Goal: Task Accomplishment & Management: Manage account settings

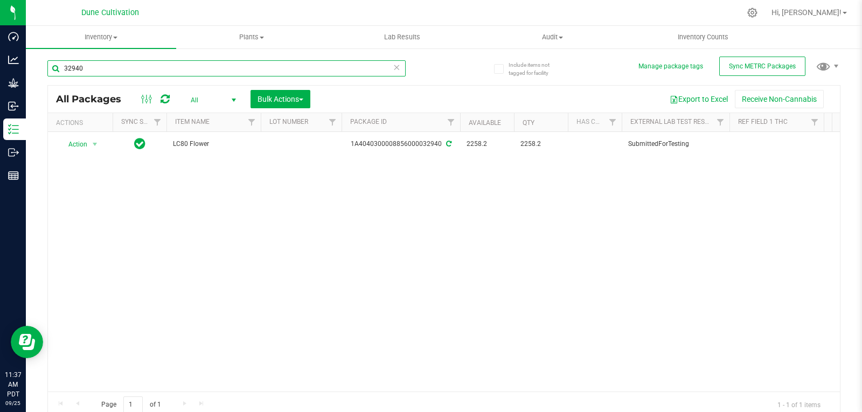
click at [152, 67] on input "32940" at bounding box center [226, 68] width 358 height 16
type input "39965"
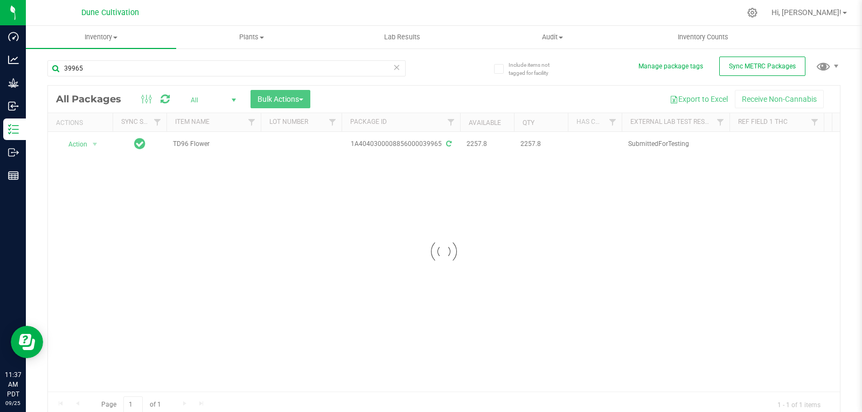
drag, startPoint x: 205, startPoint y: 210, endPoint x: 259, endPoint y: 169, distance: 68.4
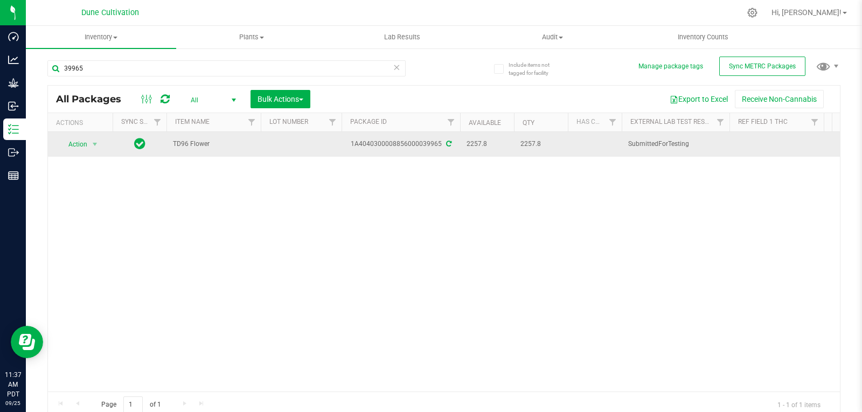
click at [288, 149] on td at bounding box center [301, 144] width 81 height 25
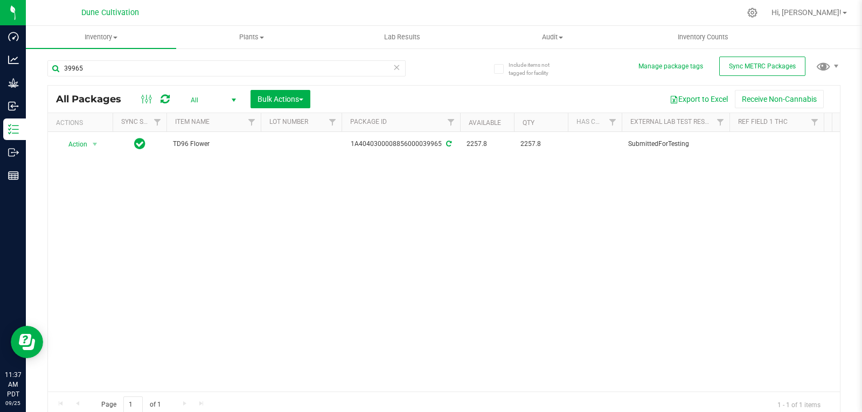
click at [281, 214] on div "Action Action Adjust qty Create package Edit attributes Global inventory Locate…" at bounding box center [444, 262] width 792 height 260
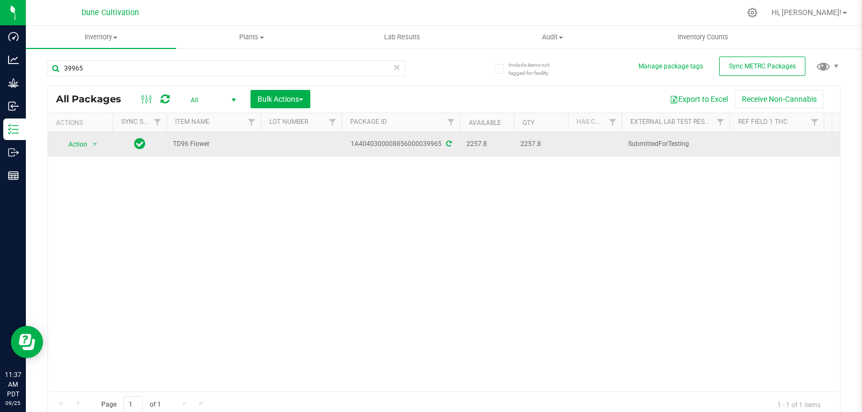
click at [297, 140] on td at bounding box center [301, 144] width 81 height 25
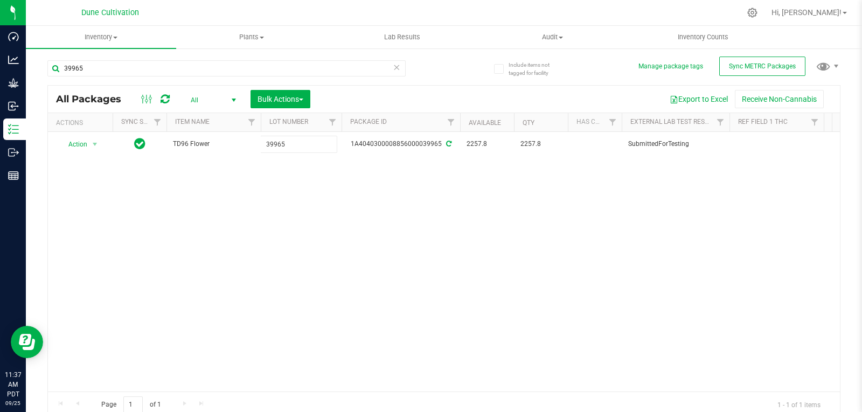
type input "39965"
click at [291, 237] on div "All Packages All Active Only Lab Samples Locked All External Internal Bulk Acti…" at bounding box center [443, 251] width 793 height 333
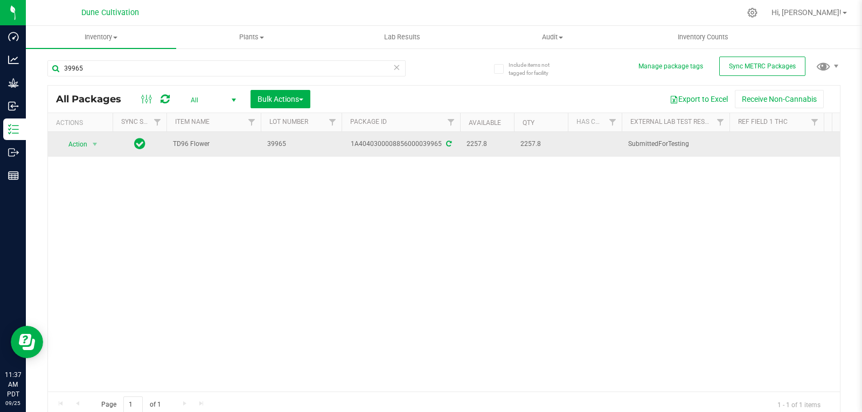
click at [82, 147] on span "Action" at bounding box center [73, 144] width 29 height 15
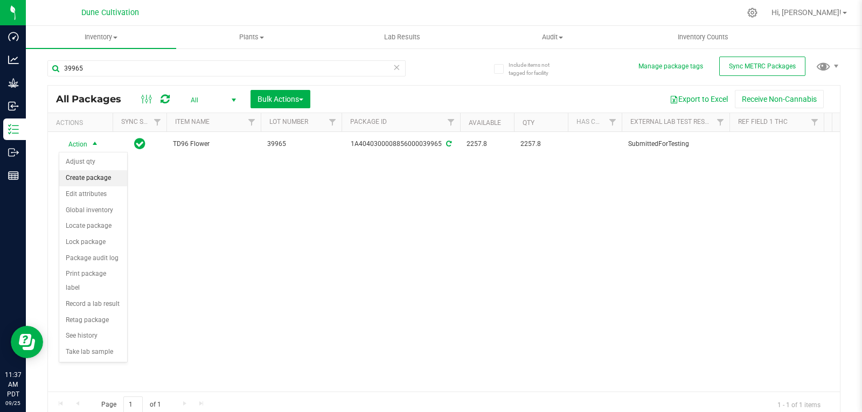
click at [87, 183] on li "Create package" at bounding box center [93, 178] width 68 height 16
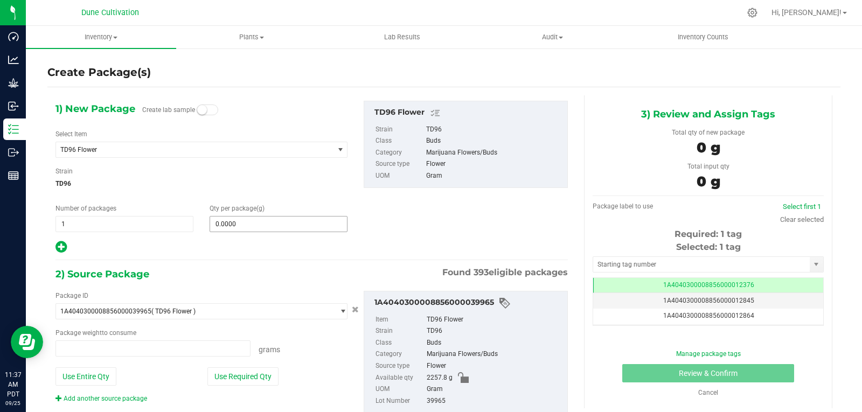
scroll to position [0, -1]
type input "0.0000 g"
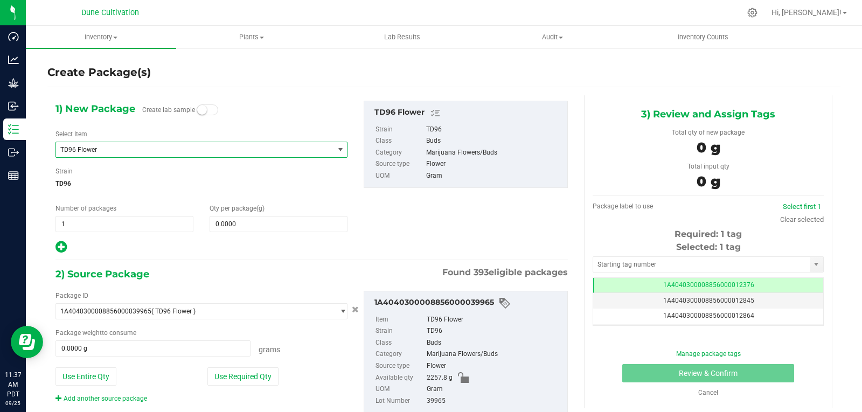
click at [116, 151] on span "TD96 Flower" at bounding box center [189, 150] width 258 height 8
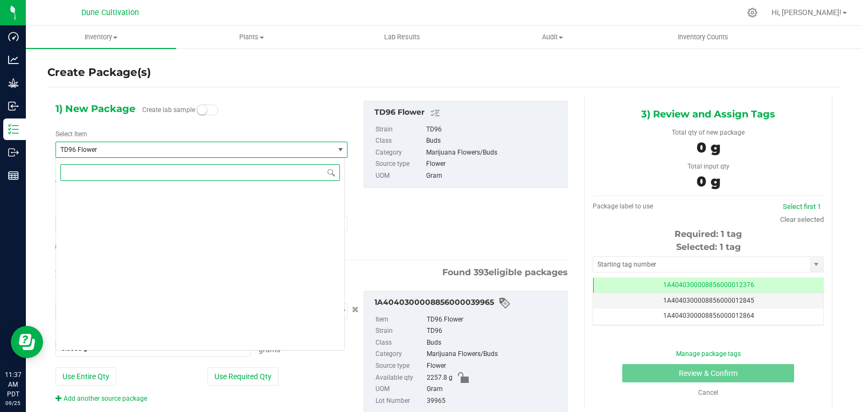
scroll to position [39787, 0]
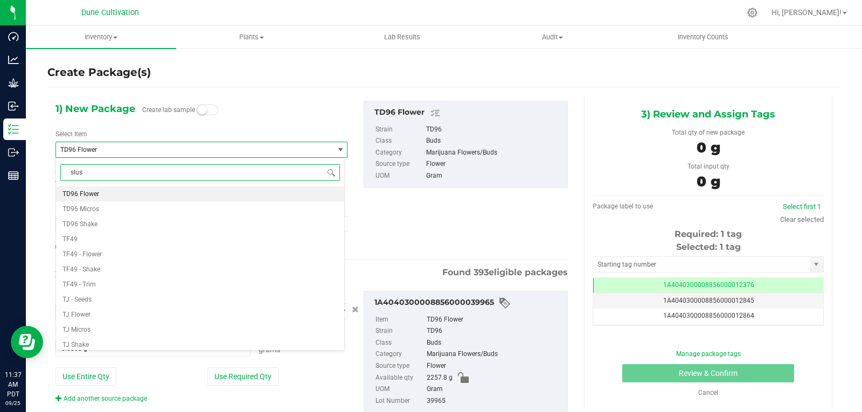
type input "slush"
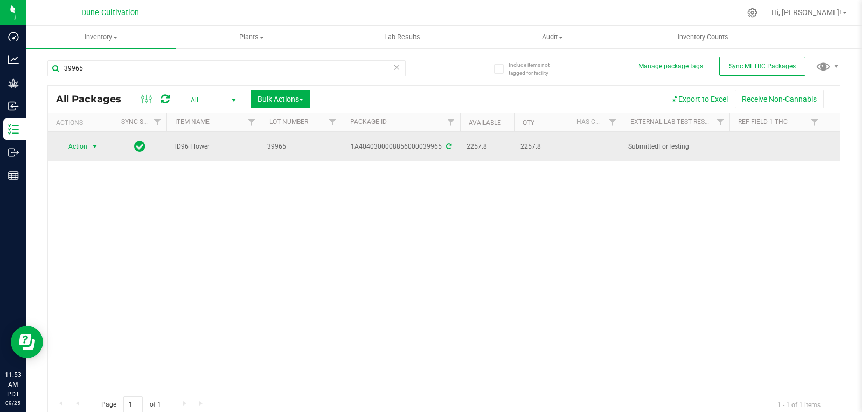
click at [93, 144] on span "select" at bounding box center [95, 146] width 9 height 9
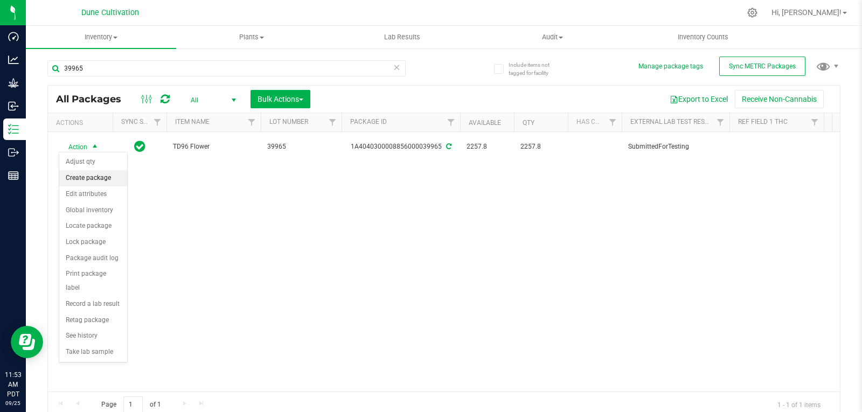
click at [91, 181] on li "Create package" at bounding box center [93, 178] width 68 height 16
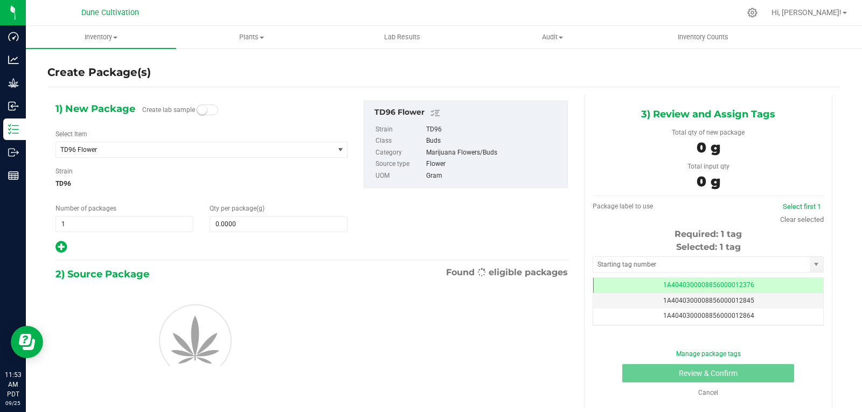
scroll to position [0, -1]
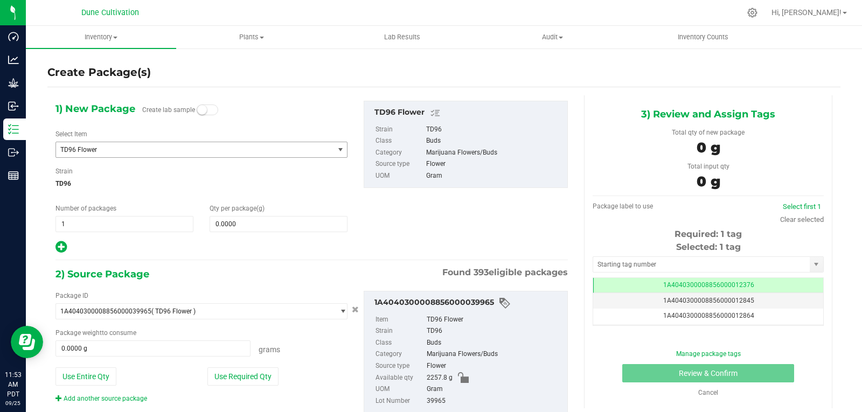
click at [117, 151] on span "TD96 Flower" at bounding box center [189, 150] width 258 height 8
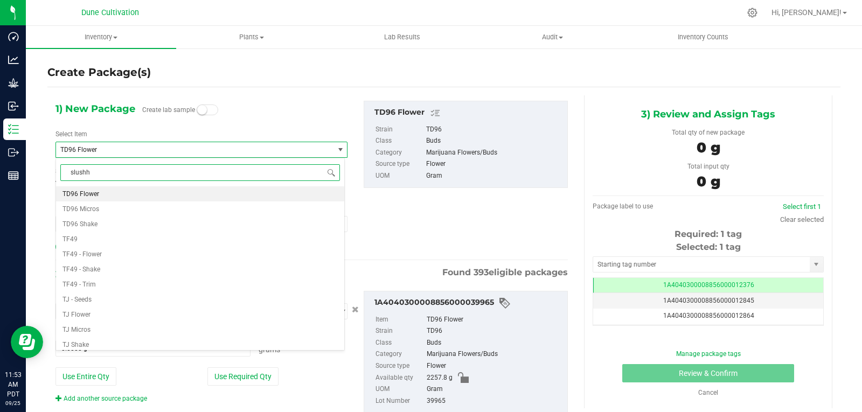
scroll to position [0, 0]
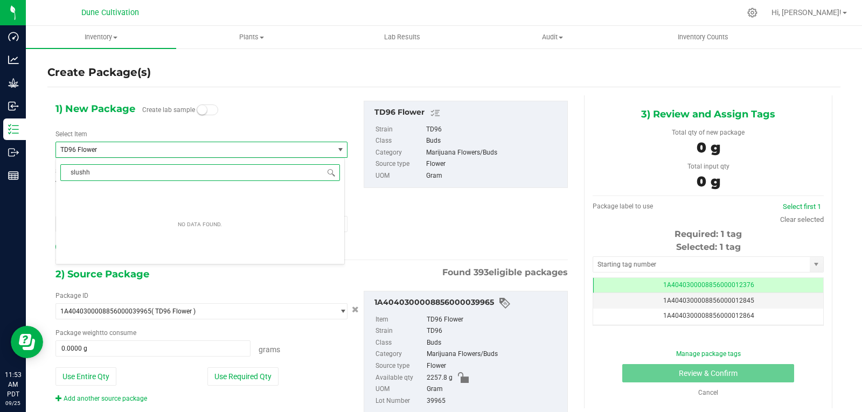
type input "slush"
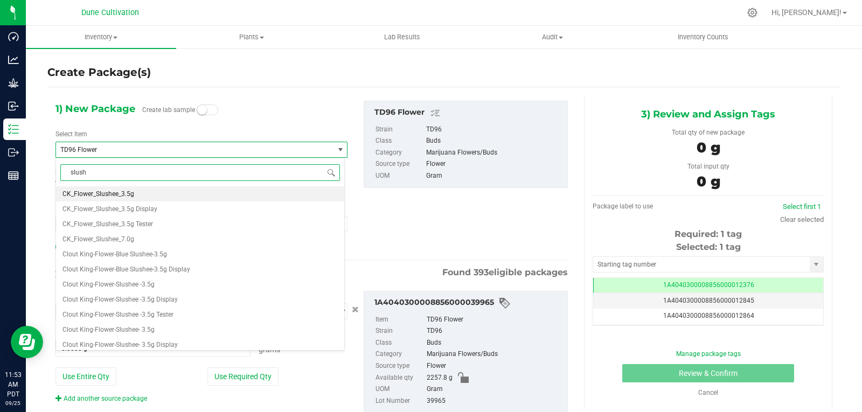
click at [126, 198] on span "CK_Flower_Slushee_3.5g" at bounding box center [99, 194] width 72 height 8
type input "0"
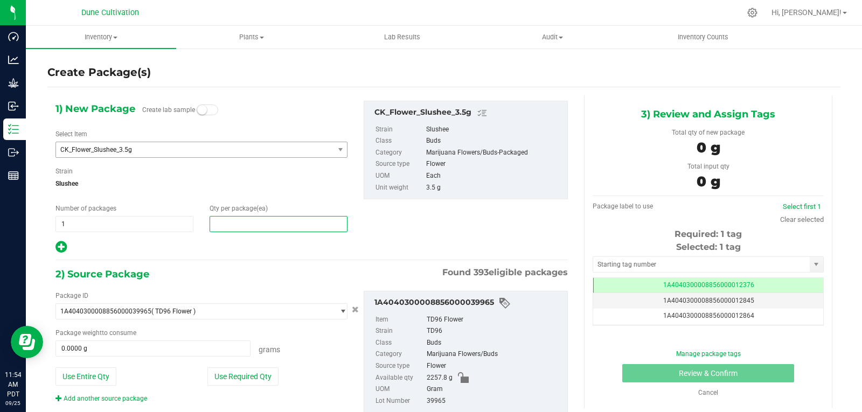
click at [266, 231] on span at bounding box center [279, 224] width 138 height 16
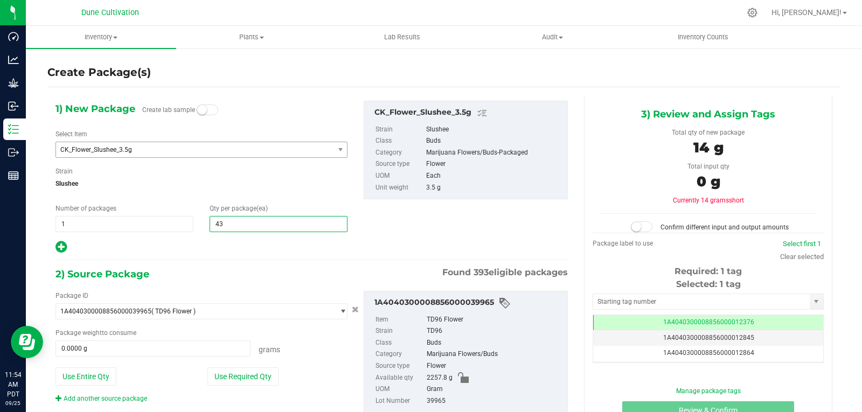
type input "430"
click at [238, 370] on button "Use Required Qty" at bounding box center [242, 377] width 71 height 18
type input "1505.0000 g"
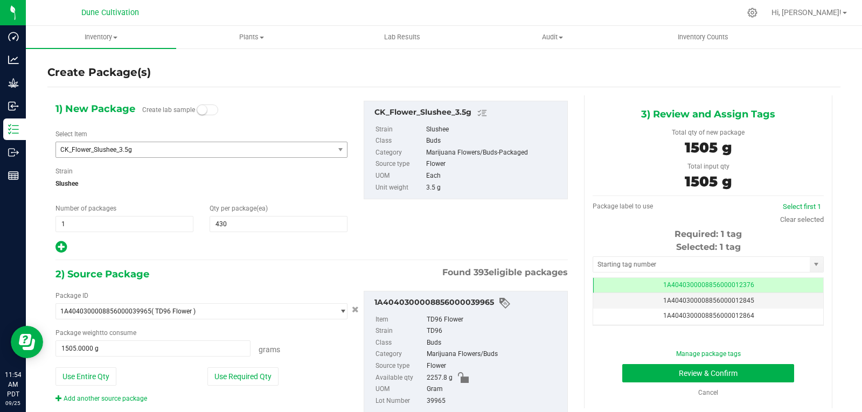
scroll to position [31, 0]
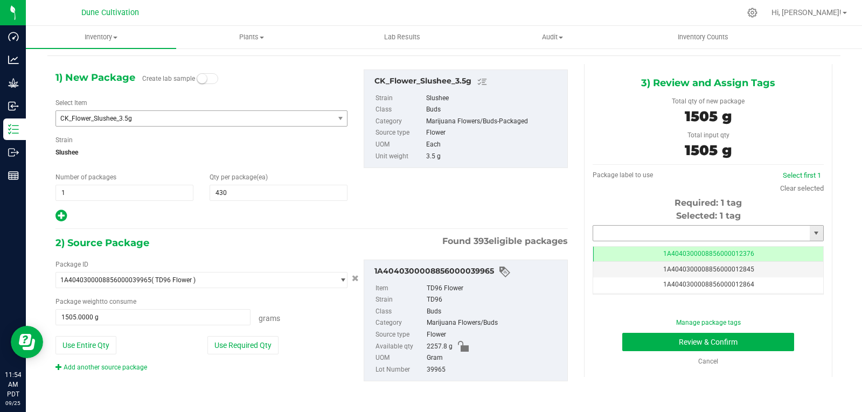
click at [612, 227] on input "text" at bounding box center [701, 233] width 217 height 15
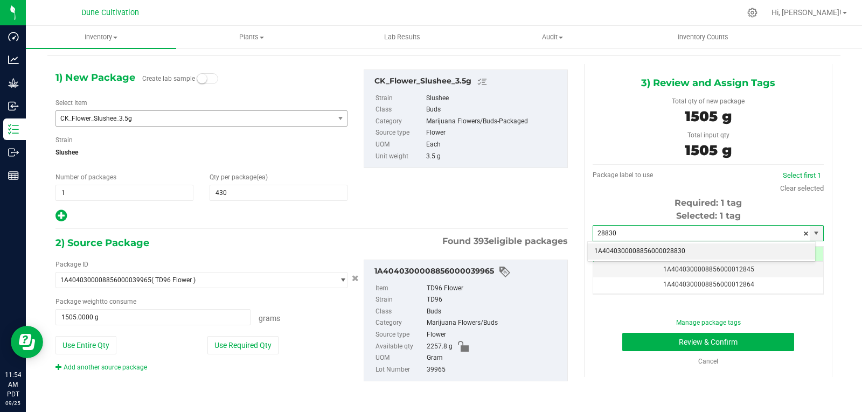
click at [620, 248] on li "1A4040300008856000028830" at bounding box center [701, 252] width 227 height 16
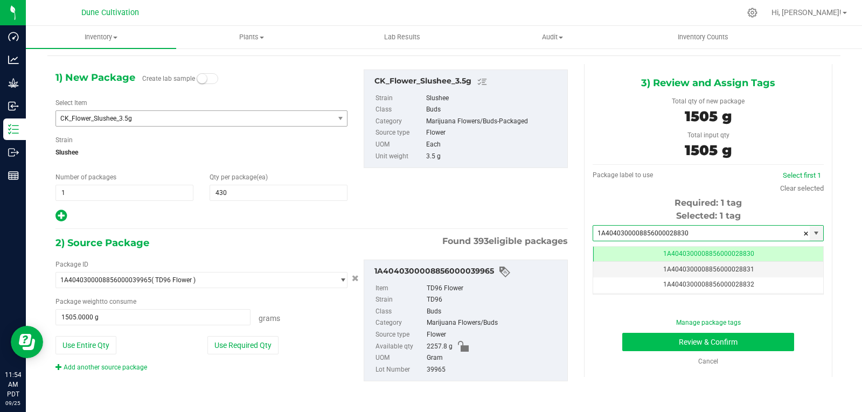
type input "1A4040300008856000028830"
click at [647, 336] on button "Review & Confirm" at bounding box center [708, 342] width 172 height 18
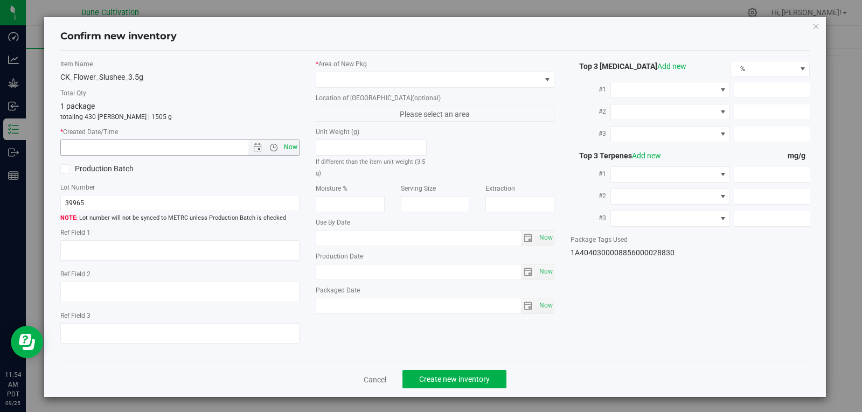
click at [282, 150] on span "Now" at bounding box center [290, 148] width 18 height 16
type input "[DATE] 11:54 AM"
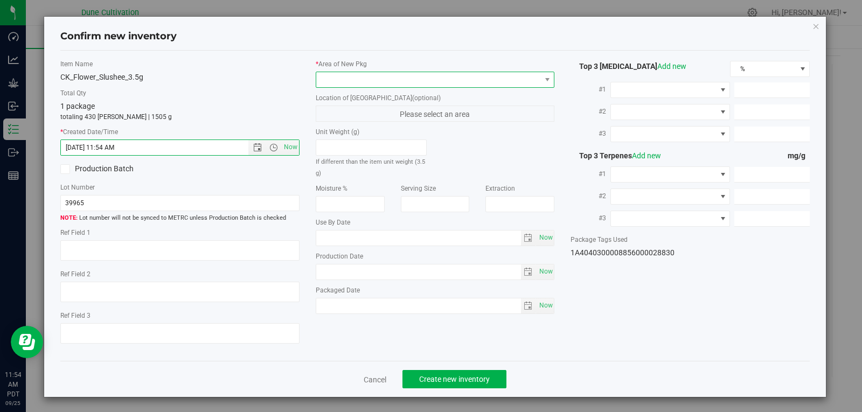
click at [377, 81] on span at bounding box center [428, 79] width 225 height 15
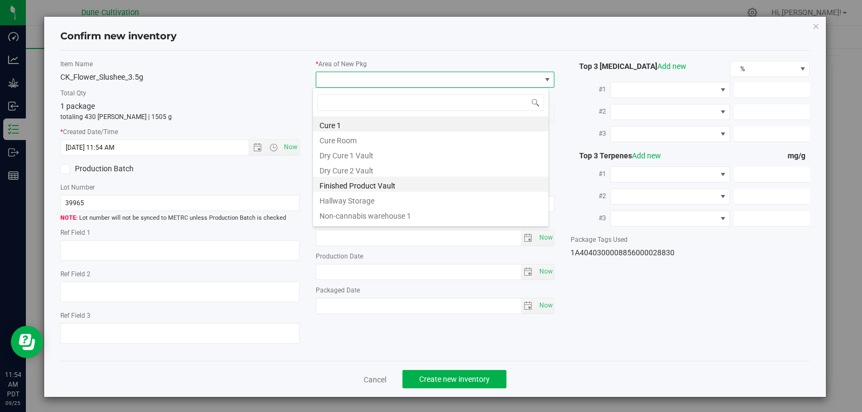
click at [375, 185] on li "Finished Product Vault" at bounding box center [430, 184] width 235 height 15
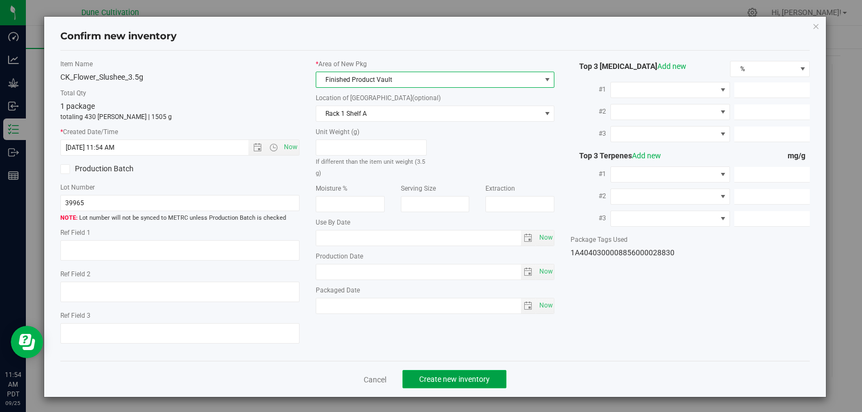
click at [456, 384] on span "Create new inventory" at bounding box center [454, 379] width 71 height 9
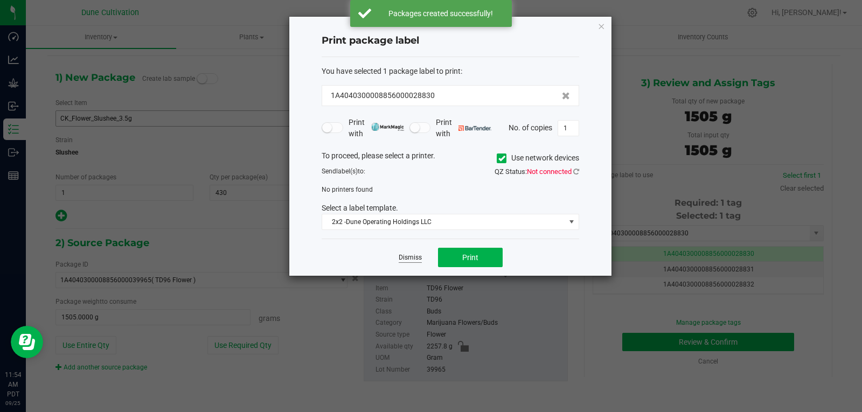
click at [412, 262] on link "Dismiss" at bounding box center [410, 257] width 23 height 9
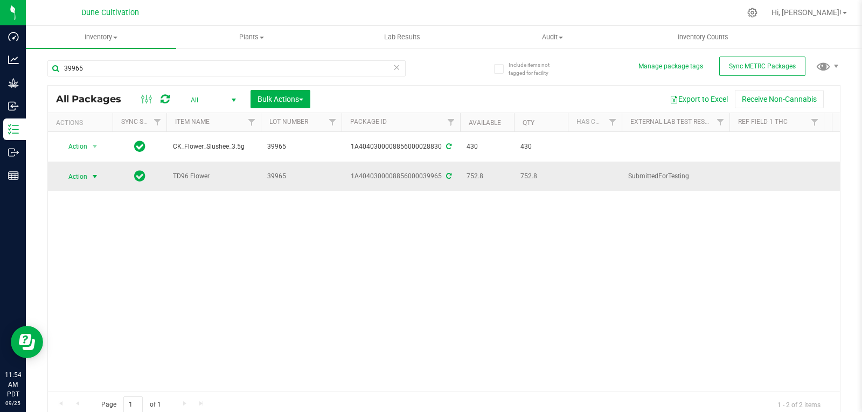
click at [93, 176] on span "select" at bounding box center [95, 176] width 9 height 9
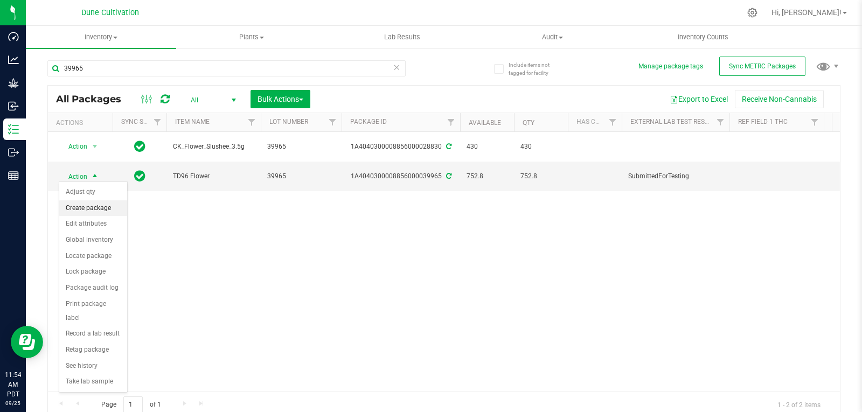
click at [93, 204] on li "Create package" at bounding box center [93, 208] width 68 height 16
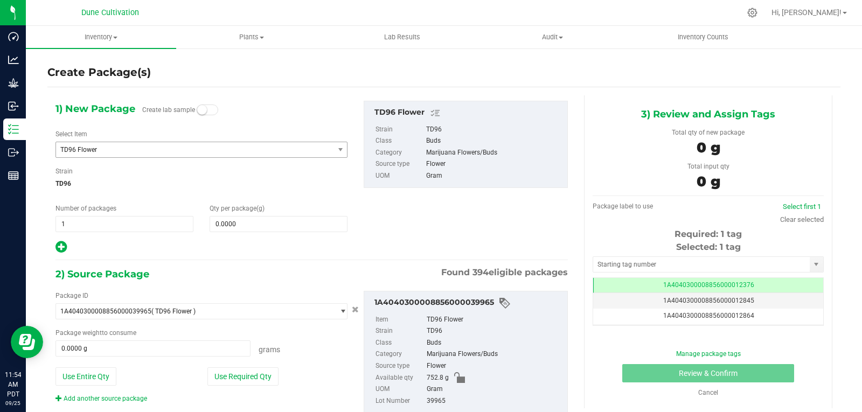
click at [177, 147] on span "TD96 Flower" at bounding box center [189, 150] width 258 height 8
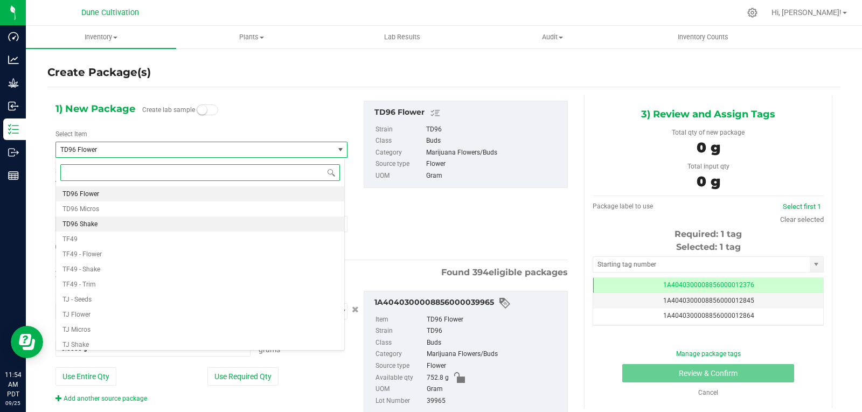
click at [122, 220] on li "TD96 Shake" at bounding box center [200, 224] width 288 height 15
type input "0.0000"
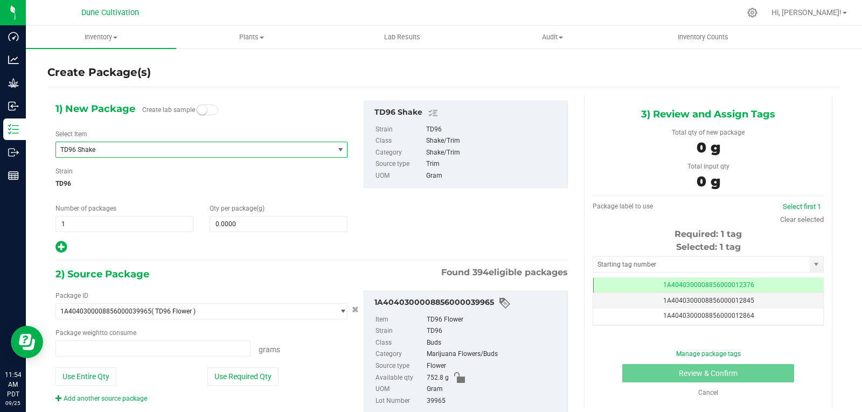
type input "0.0000 g"
click at [244, 220] on span "0.0000 0" at bounding box center [279, 224] width 138 height 16
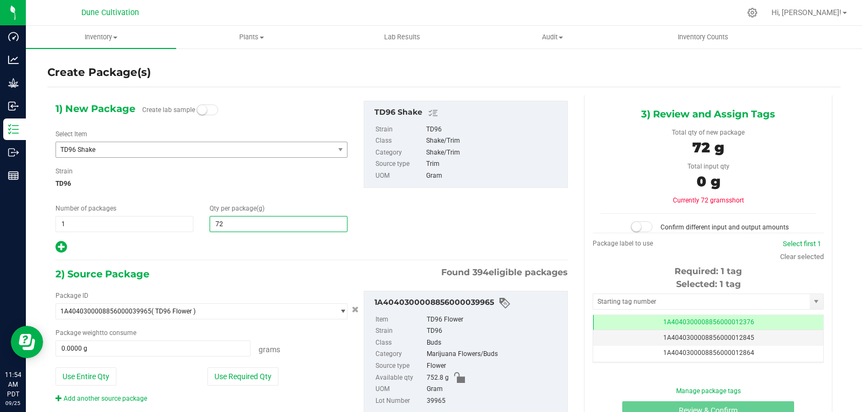
type input "729"
type input "729.0000"
click at [241, 368] on button "Use Required Qty" at bounding box center [242, 377] width 71 height 18
type input "729.0000 g"
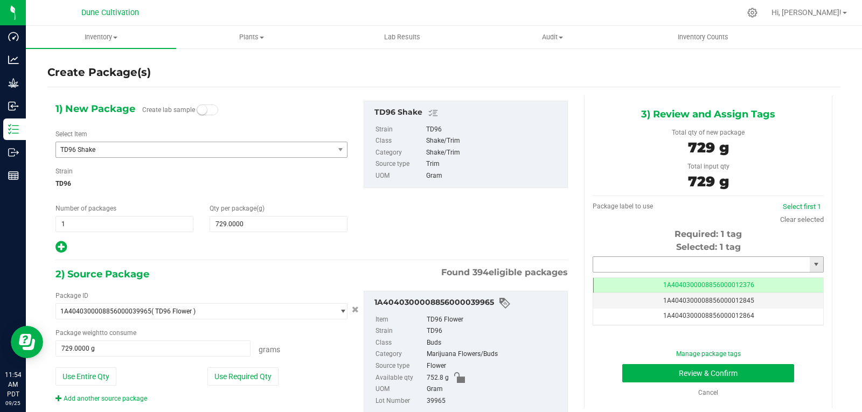
click at [609, 264] on input "text" at bounding box center [701, 264] width 217 height 15
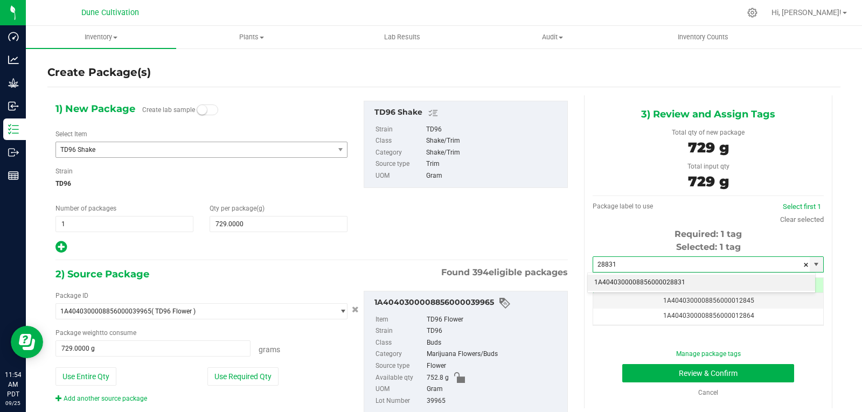
click at [614, 280] on li "1A4040300008856000028831" at bounding box center [701, 283] width 227 height 16
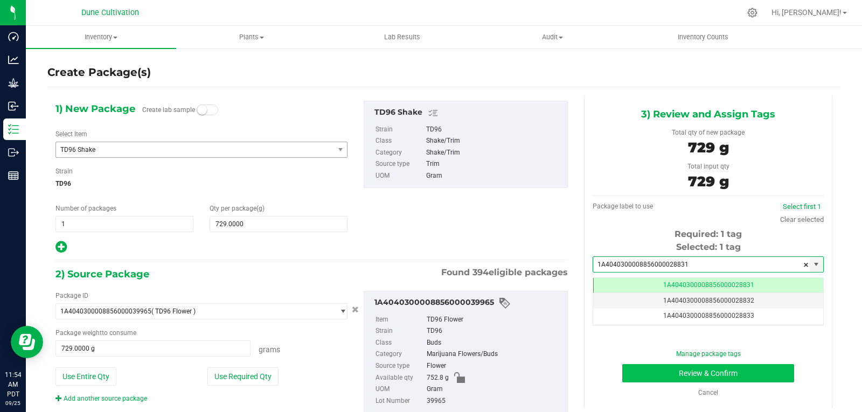
type input "1A4040300008856000028831"
click at [642, 372] on button "Review & Confirm" at bounding box center [708, 373] width 172 height 18
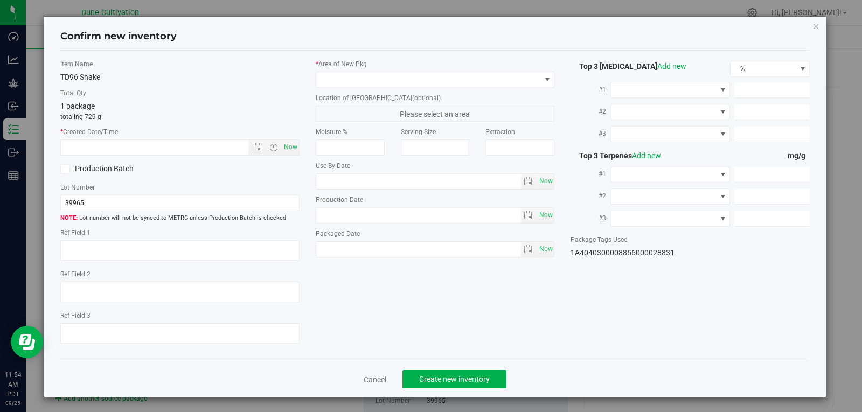
click at [289, 156] on div "Item Name TD96 Shake Total Qty 1 package totaling 729 g * Created Date/Time Now…" at bounding box center [179, 206] width 255 height 294
click at [289, 150] on span "Now" at bounding box center [290, 148] width 18 height 16
type input "[DATE] 11:54 AM"
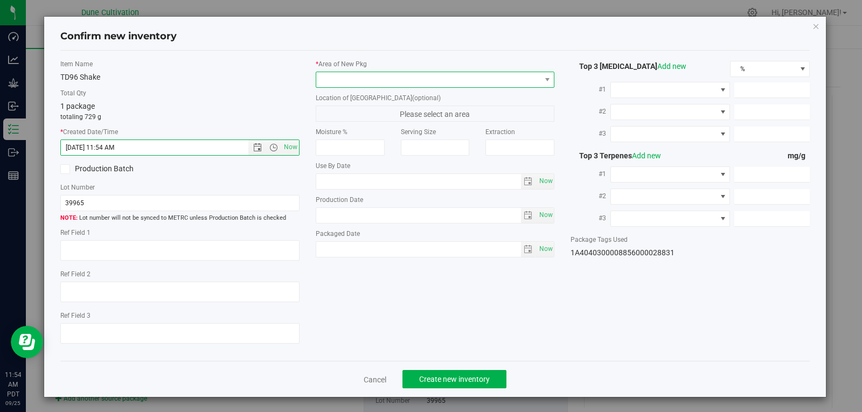
click at [357, 74] on span at bounding box center [428, 79] width 225 height 15
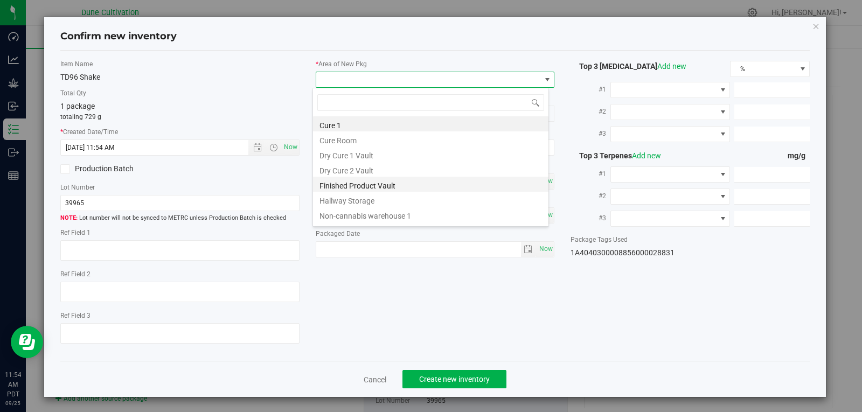
click at [351, 188] on li "Finished Product Vault" at bounding box center [430, 184] width 235 height 15
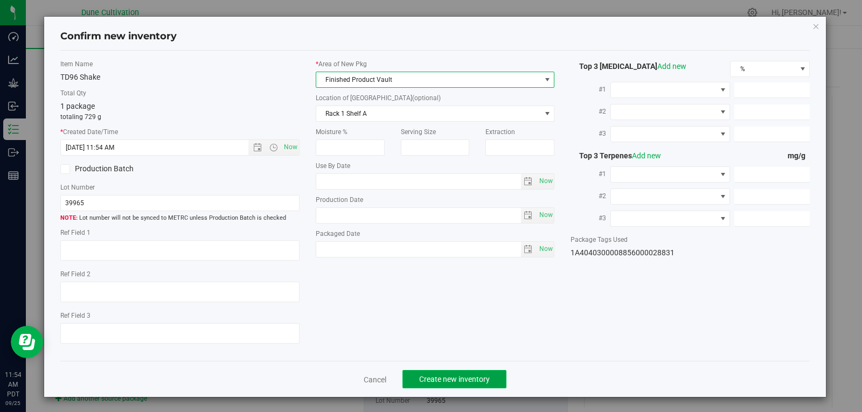
click at [475, 375] on span "Create new inventory" at bounding box center [454, 379] width 71 height 9
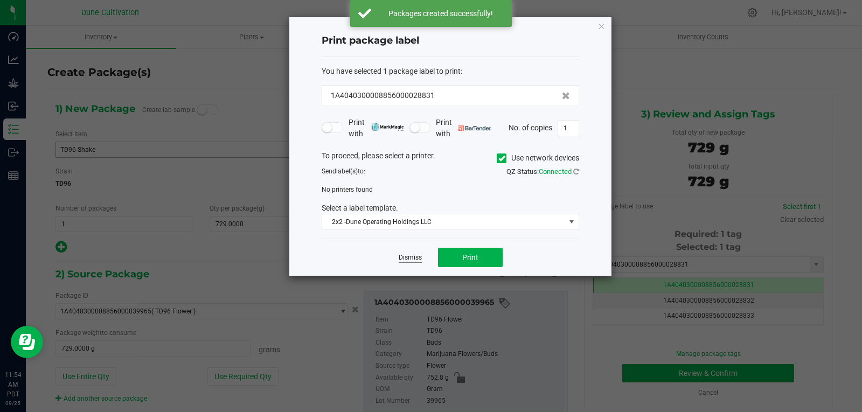
click at [406, 255] on link "Dismiss" at bounding box center [410, 257] width 23 height 9
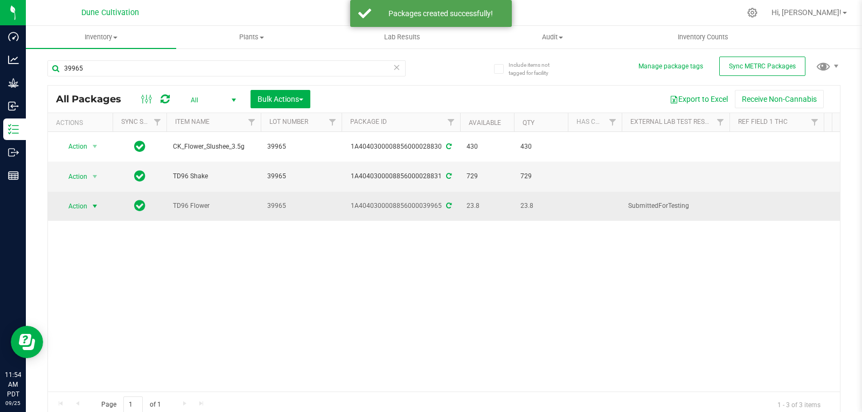
click at [92, 199] on span "select" at bounding box center [94, 206] width 13 height 15
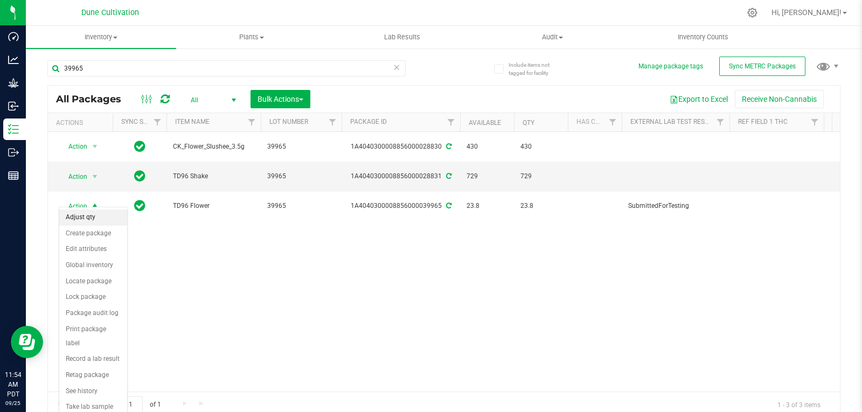
click at [90, 218] on li "Adjust qty" at bounding box center [93, 218] width 68 height 16
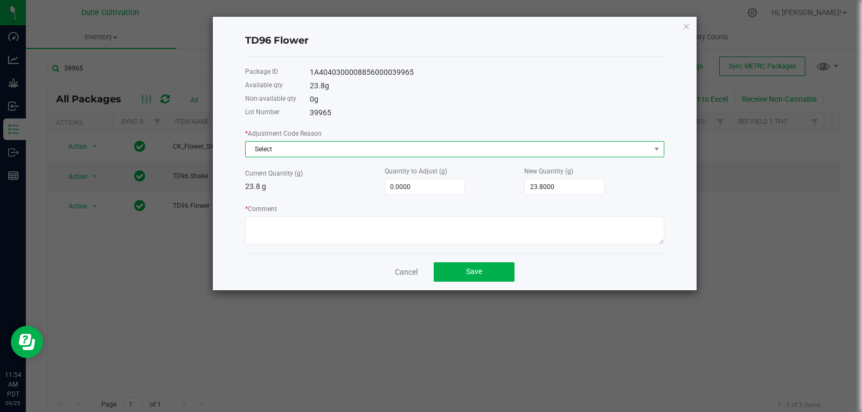
click at [311, 153] on span "Select" at bounding box center [448, 149] width 405 height 15
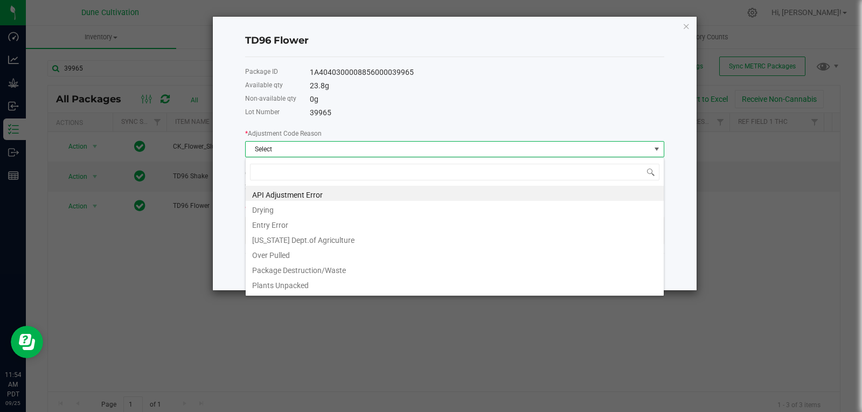
type input "w"
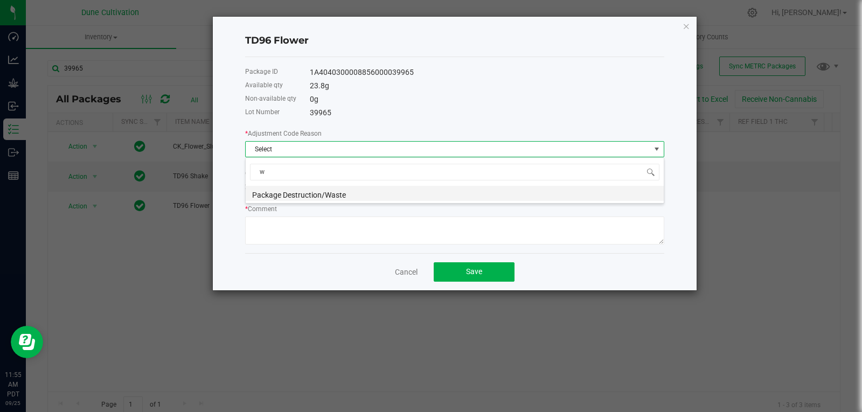
click at [295, 192] on li "Package Destruction/Waste" at bounding box center [455, 193] width 418 height 15
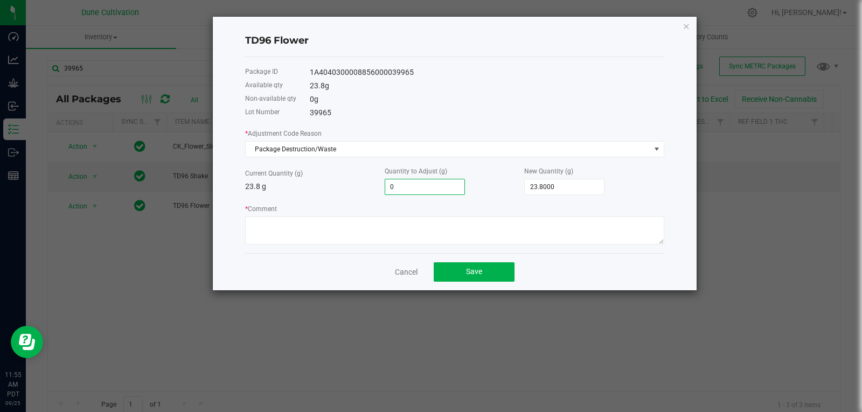
click at [446, 187] on input "0" at bounding box center [424, 186] width 79 height 15
type input "-1"
type input "22.8000"
type input "-1.5"
type input "22.3000"
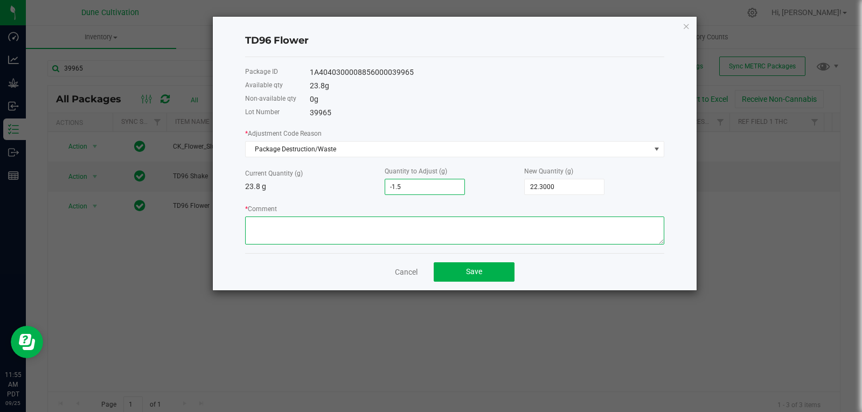
type input "-1.5000"
click at [421, 228] on textarea "* Comment" at bounding box center [454, 231] width 419 height 28
type textarea "Stem Waste"
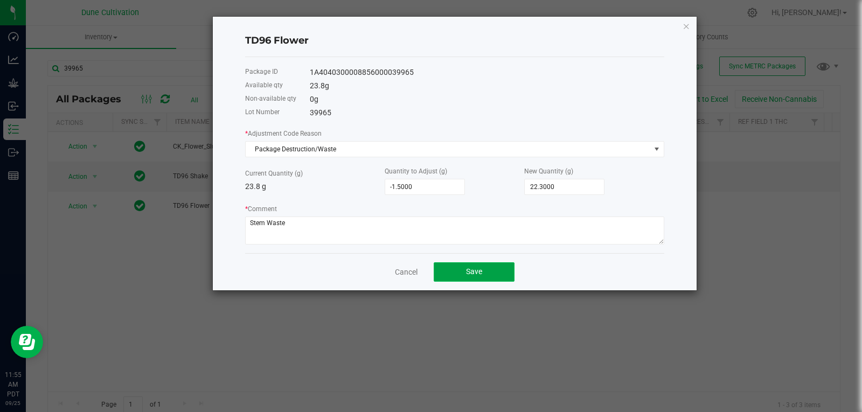
click at [467, 279] on button "Save" at bounding box center [474, 271] width 81 height 19
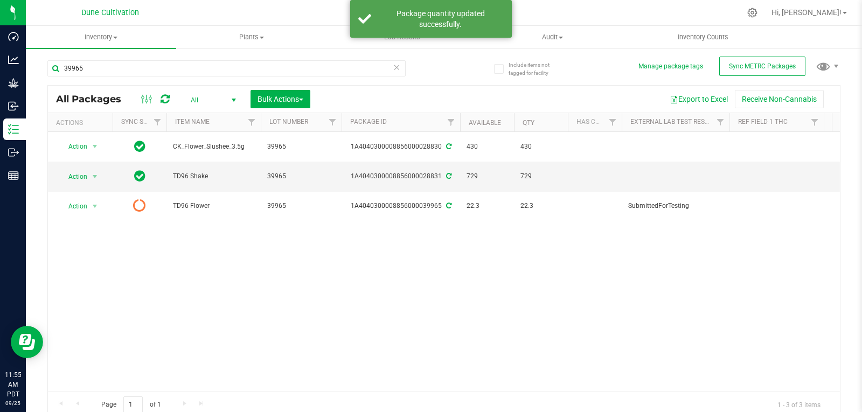
click at [160, 94] on div at bounding box center [155, 99] width 36 height 13
click at [162, 95] on icon at bounding box center [165, 99] width 9 height 11
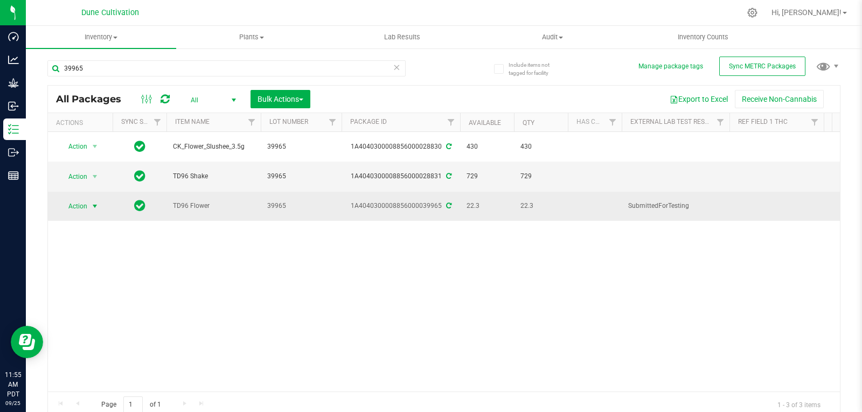
click at [96, 203] on span "select" at bounding box center [95, 206] width 9 height 9
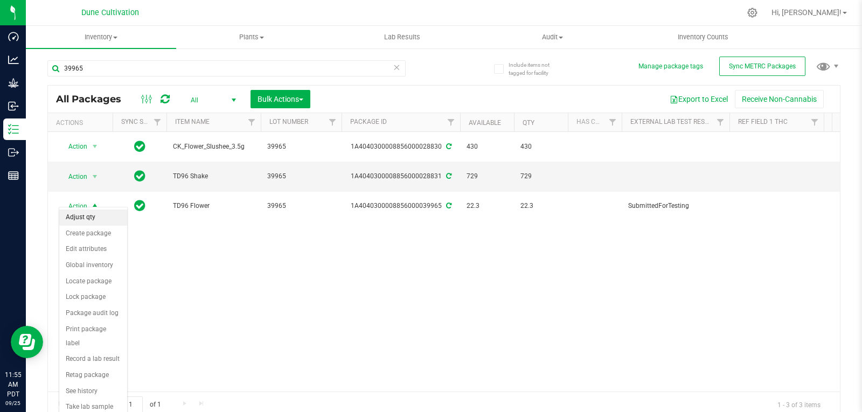
click at [95, 214] on li "Adjust qty" at bounding box center [93, 218] width 68 height 16
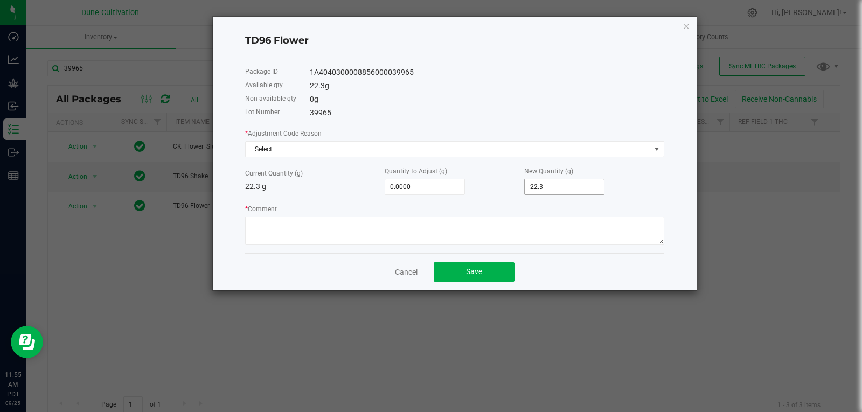
click at [580, 185] on input "22.3" at bounding box center [564, 186] width 79 height 15
type input "0"
type input "-22.3000"
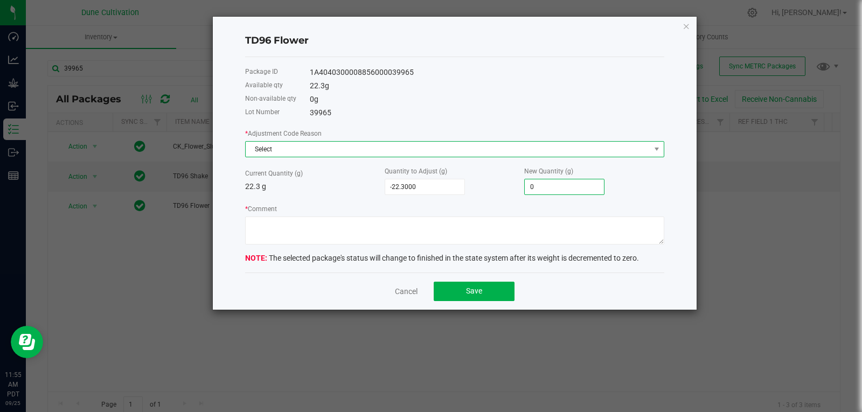
type input "0.0000"
click at [561, 151] on span "Select" at bounding box center [448, 149] width 405 height 15
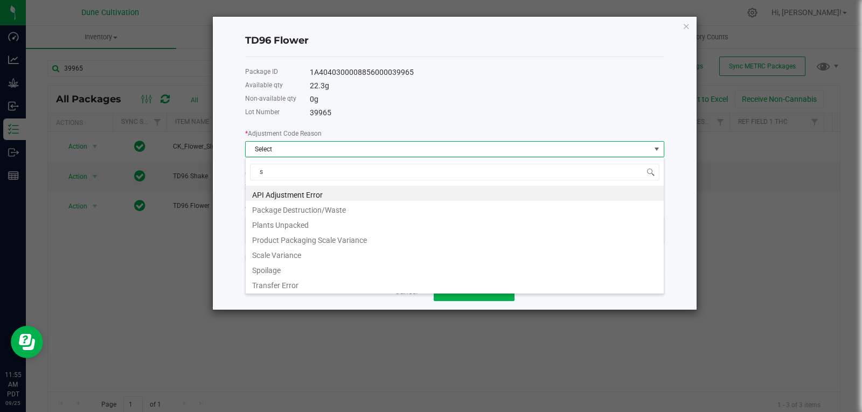
type input "sc"
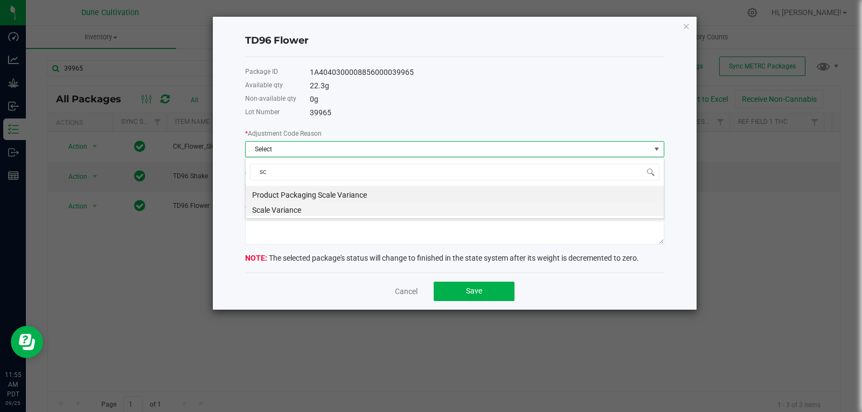
click at [420, 211] on li "Scale Variance" at bounding box center [455, 208] width 418 height 15
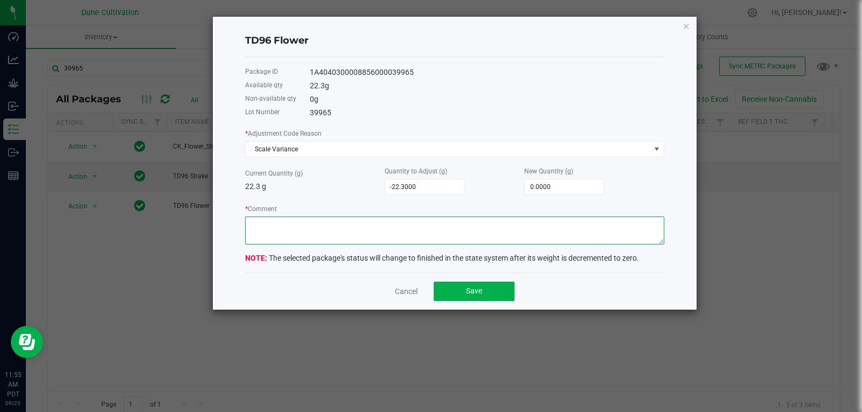
click at [384, 231] on textarea "* Comment" at bounding box center [454, 231] width 419 height 28
type textarea "Scale Variance"
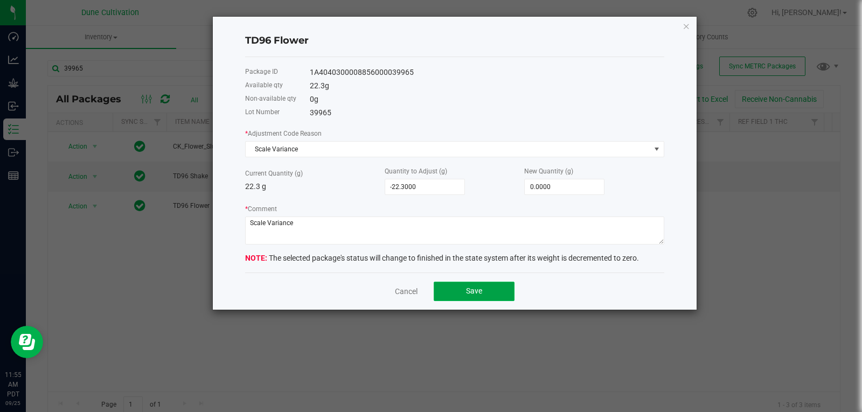
click at [455, 289] on button "Save" at bounding box center [474, 291] width 81 height 19
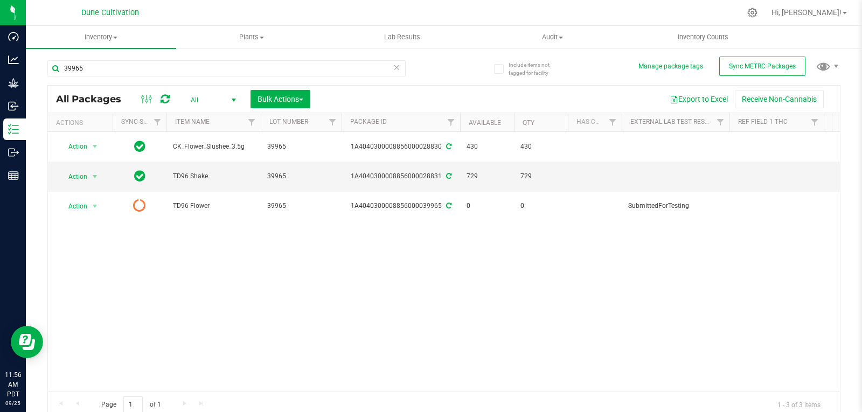
click at [335, 313] on div "Action Action Adjust qty Create package Edit attributes Global inventory Locate…" at bounding box center [444, 262] width 792 height 260
click at [157, 72] on input "39965" at bounding box center [226, 68] width 358 height 16
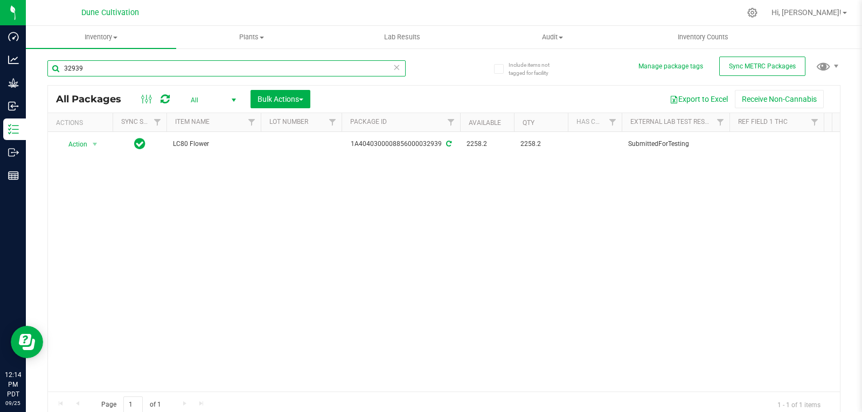
type input "32939"
click at [200, 211] on div "Action Action Adjust qty Create package Edit attributes Global inventory Locate…" at bounding box center [444, 262] width 792 height 260
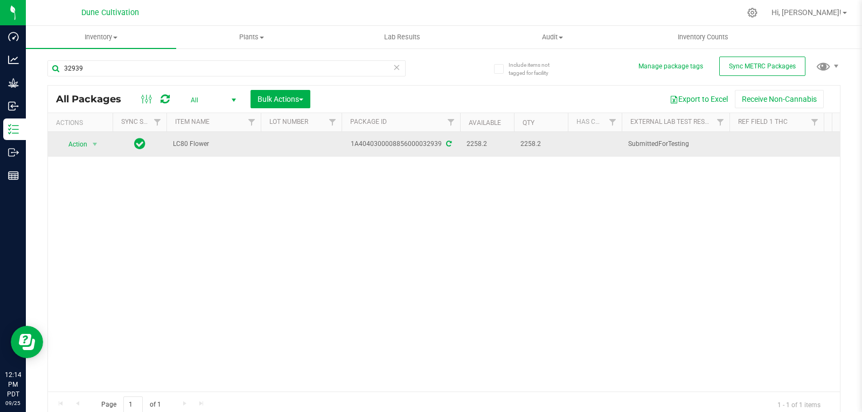
click at [88, 149] on span "select" at bounding box center [94, 144] width 13 height 15
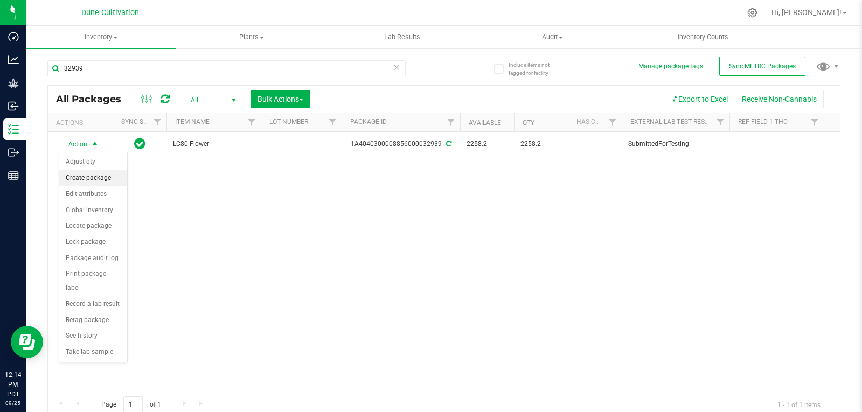
click at [91, 181] on li "Create package" at bounding box center [93, 178] width 68 height 16
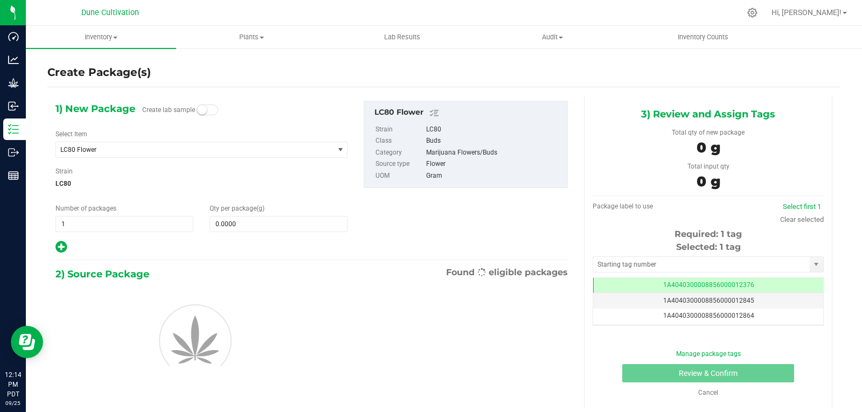
scroll to position [0, -1]
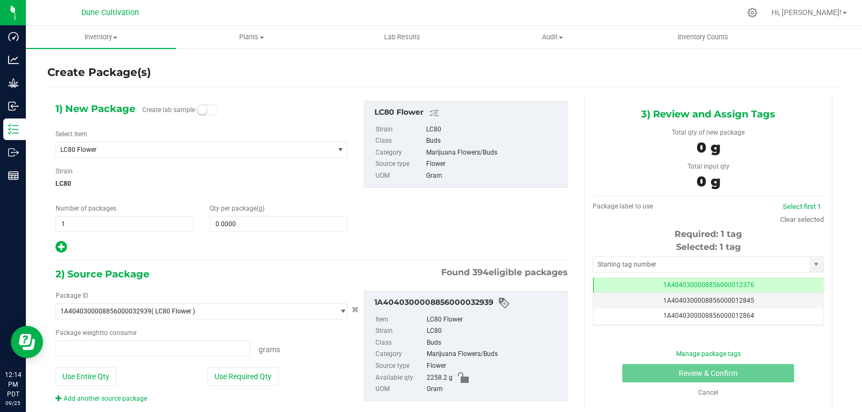
type input "0.0000 g"
click at [203, 149] on span "LC80 Flower" at bounding box center [189, 150] width 258 height 8
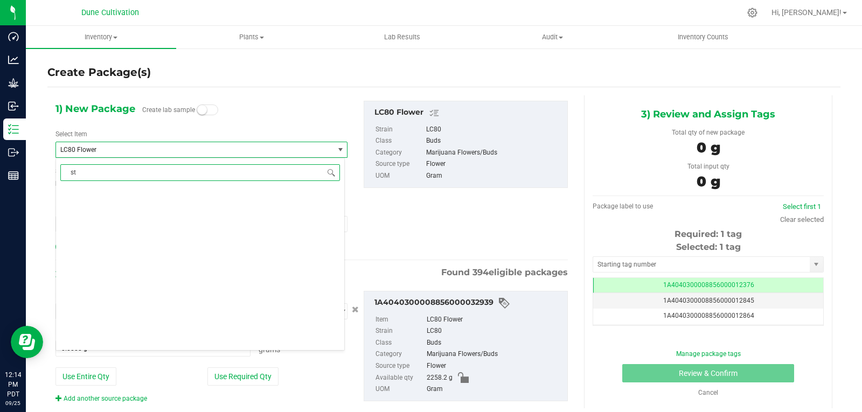
scroll to position [0, 0]
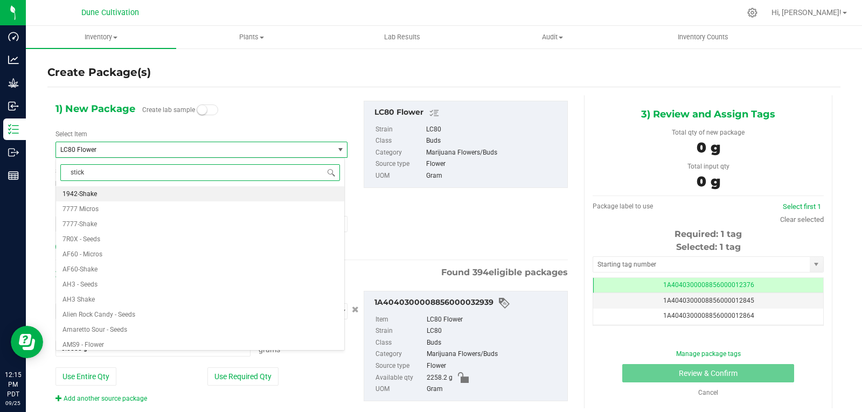
type input "sticky"
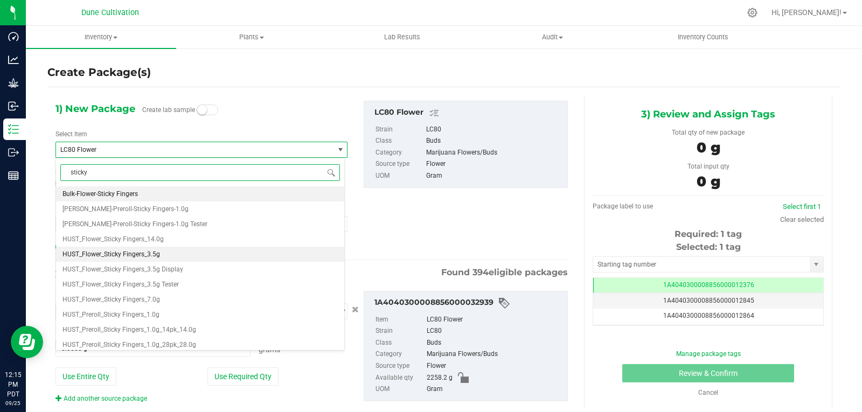
click at [172, 253] on li "HUST_Flower_Sticky Fingers_3.5g" at bounding box center [200, 254] width 288 height 15
type input "0"
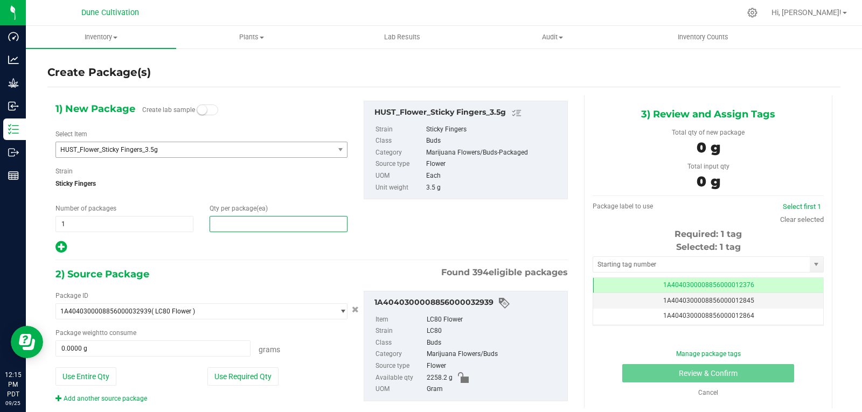
click at [249, 230] on span at bounding box center [279, 224] width 138 height 16
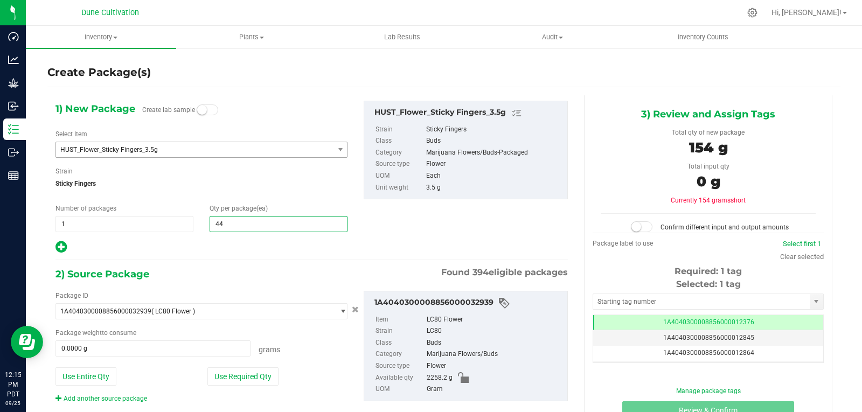
type input "445"
click at [250, 376] on button "Use Required Qty" at bounding box center [242, 377] width 71 height 18
type input "1557.5000 g"
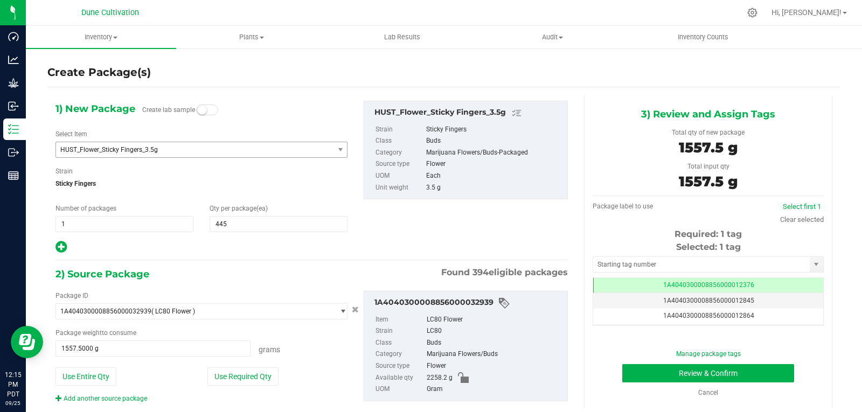
scroll to position [22, 0]
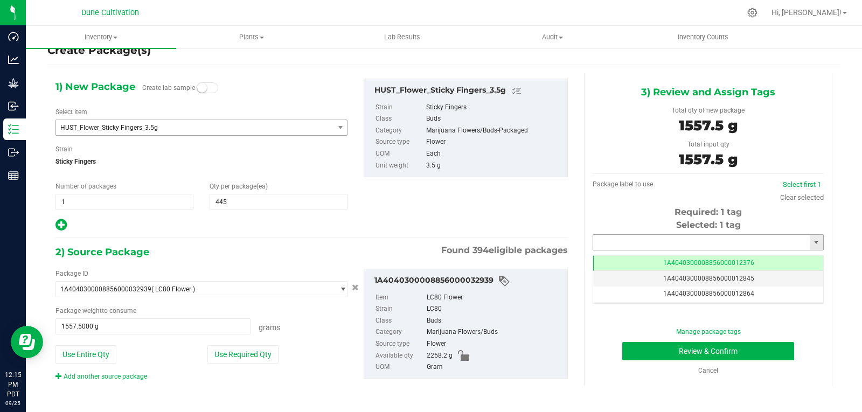
click at [637, 235] on input "text" at bounding box center [701, 242] width 217 height 15
click at [627, 256] on li "1A4040300008856000028840" at bounding box center [701, 261] width 227 height 16
type input "1A4040300008856000028840"
click at [649, 350] on button "Review & Confirm" at bounding box center [708, 351] width 172 height 18
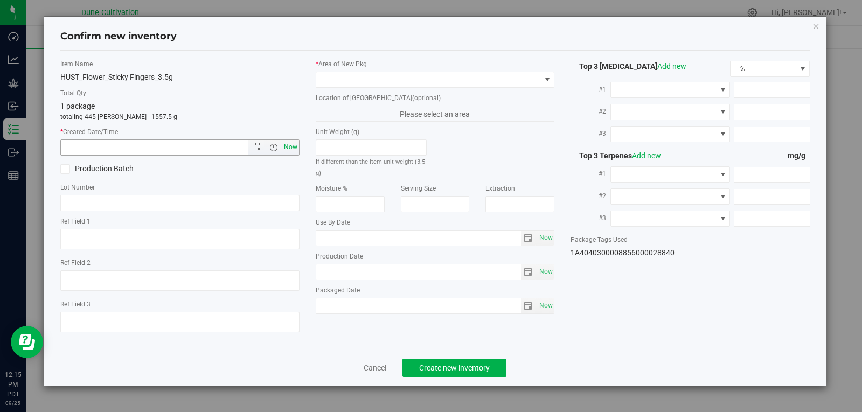
click at [292, 144] on span "Now" at bounding box center [290, 148] width 18 height 16
type input "[DATE] 12:15 PM"
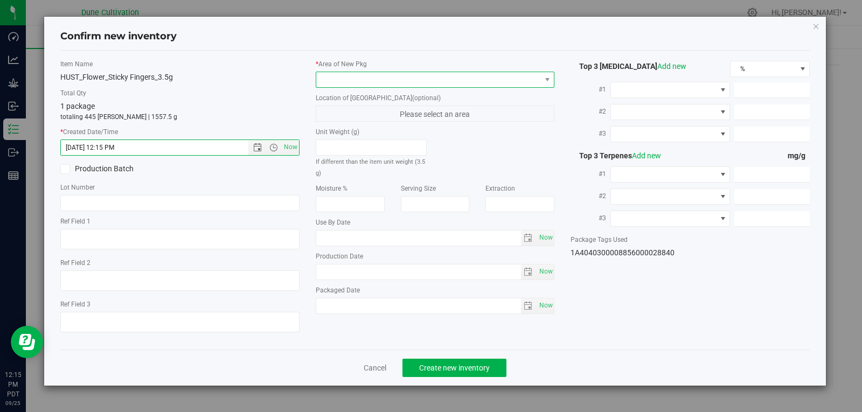
click at [351, 86] on span at bounding box center [428, 79] width 225 height 15
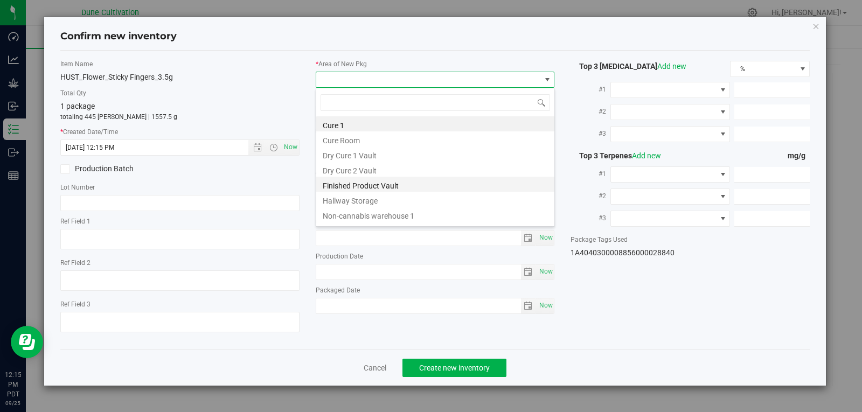
click at [364, 184] on li "Finished Product Vault" at bounding box center [435, 184] width 238 height 15
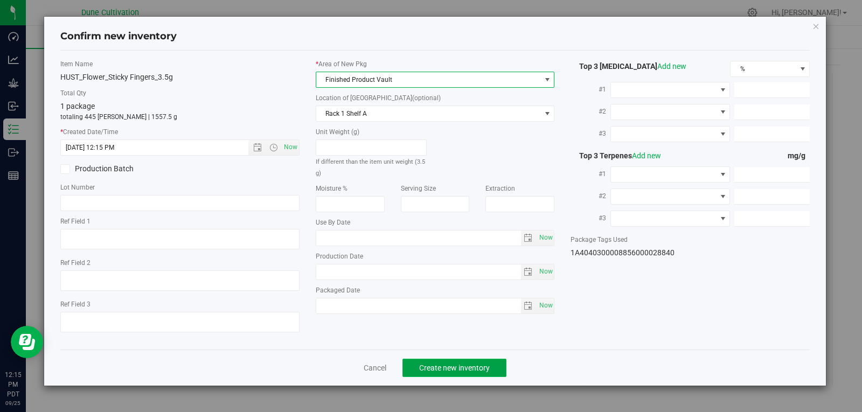
click at [482, 368] on span "Create new inventory" at bounding box center [454, 368] width 71 height 9
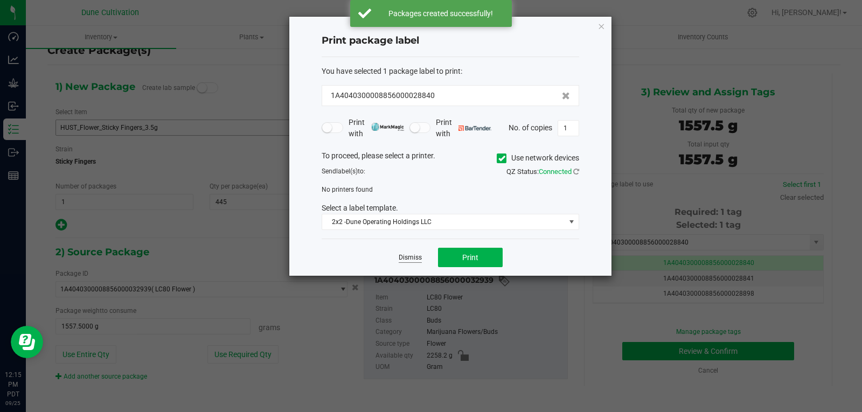
click at [404, 255] on link "Dismiss" at bounding box center [410, 257] width 23 height 9
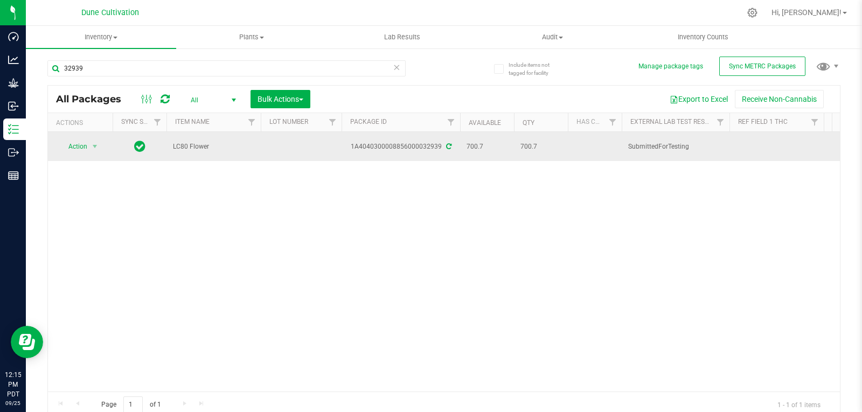
click at [287, 143] on td at bounding box center [301, 146] width 81 height 29
type input "32939"
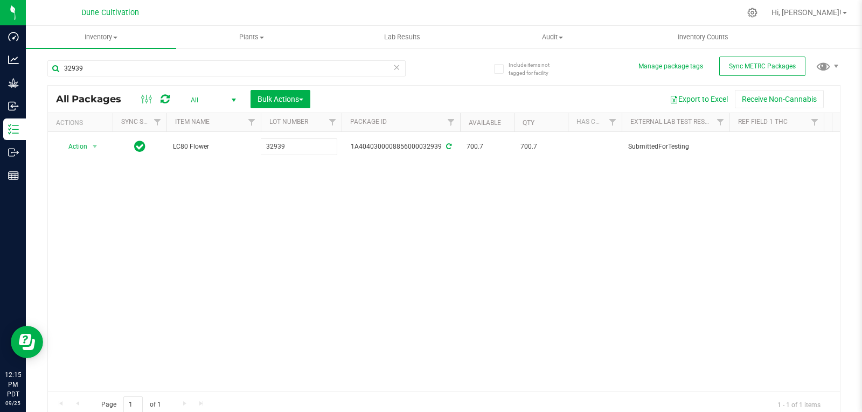
click at [228, 275] on div "All Packages All Active Only Lab Samples Locked All External Internal Bulk Acti…" at bounding box center [443, 251] width 793 height 333
click at [94, 68] on input "32939" at bounding box center [226, 68] width 358 height 16
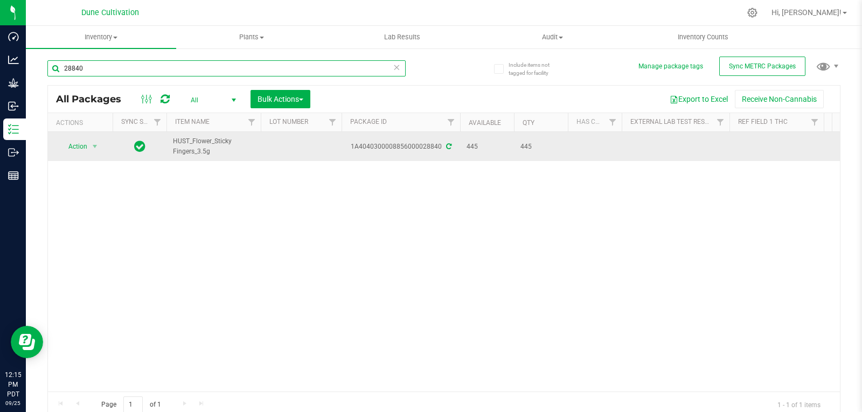
type input "28840"
click at [284, 149] on td at bounding box center [301, 146] width 81 height 29
type input "32939"
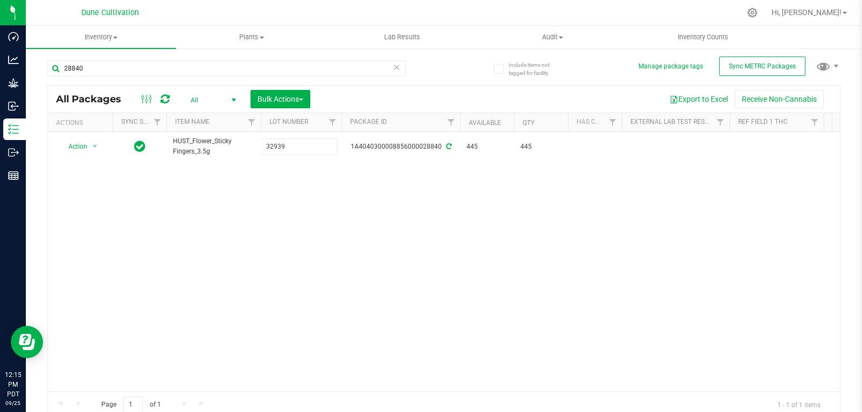
click at [246, 258] on div "All Packages All Active Only Lab Samples Locked All External Internal Bulk Acti…" at bounding box center [443, 251] width 793 height 333
click at [105, 70] on input "28840" at bounding box center [226, 68] width 358 height 16
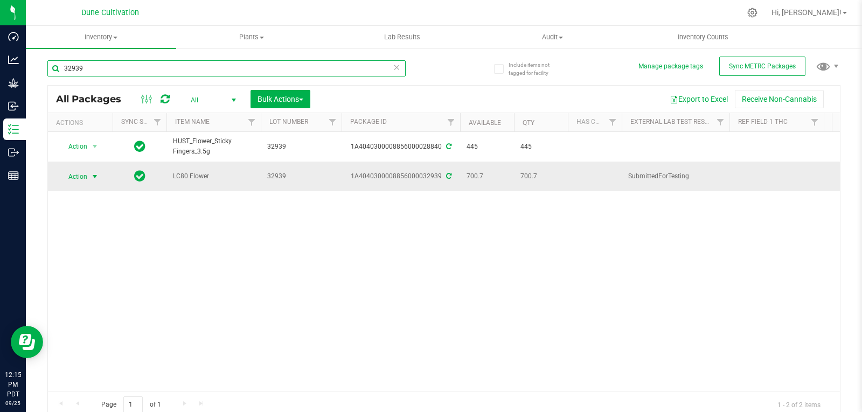
type input "32939"
click at [82, 176] on span "Action" at bounding box center [73, 176] width 29 height 15
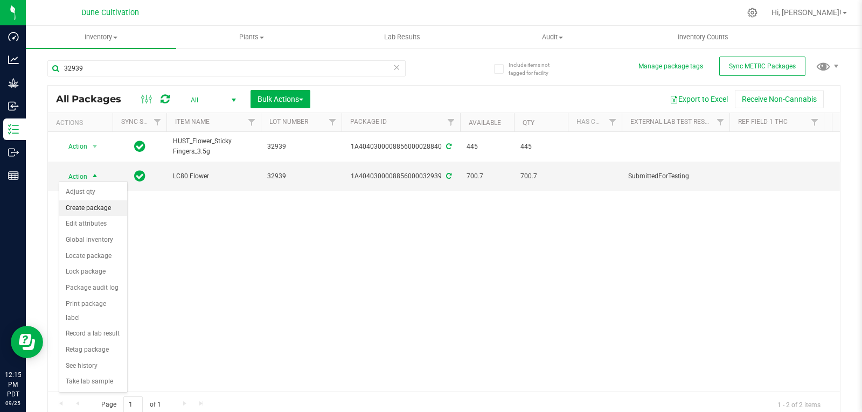
click at [100, 205] on li "Create package" at bounding box center [93, 208] width 68 height 16
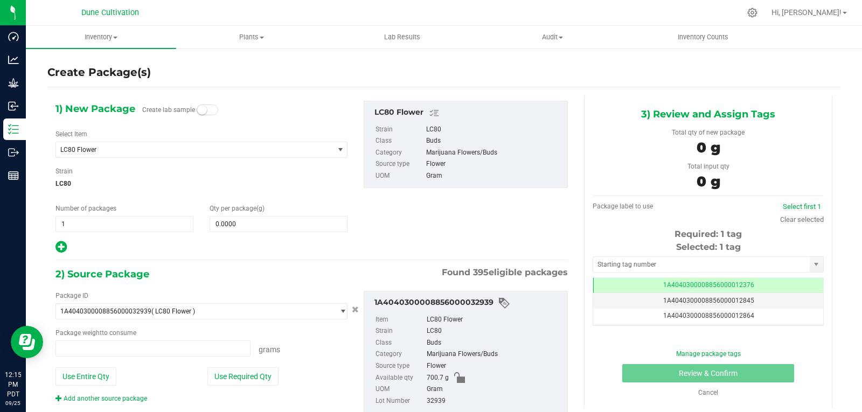
type input "0.0000 g"
click at [100, 144] on span "LC80 Flower" at bounding box center [195, 149] width 278 height 15
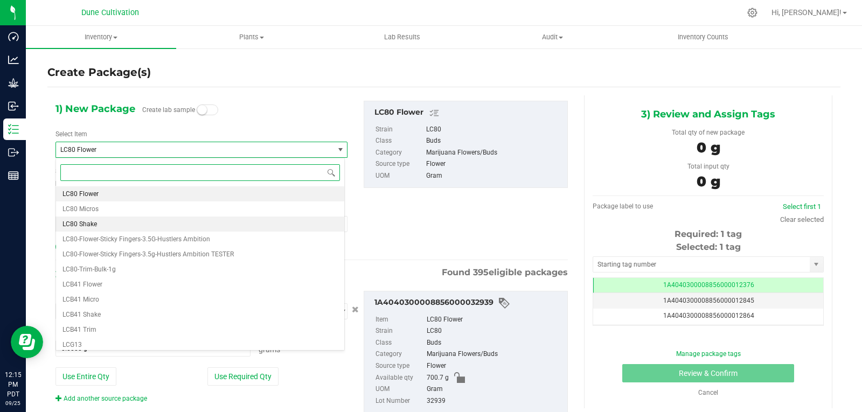
click at [88, 223] on span "LC80 Shake" at bounding box center [80, 224] width 34 height 8
type input "0.0000"
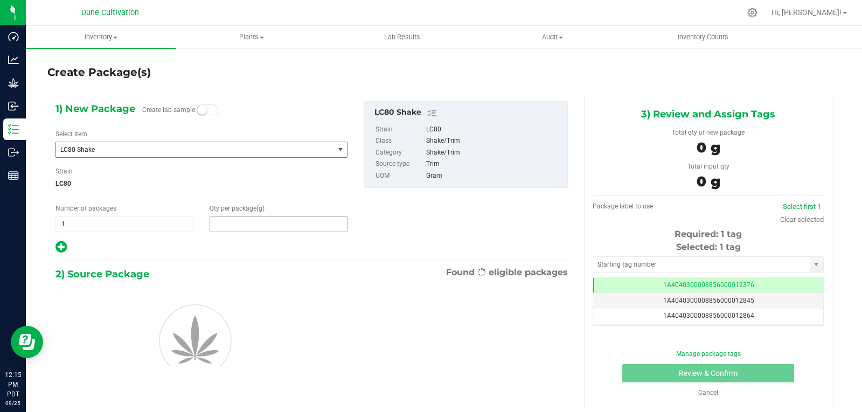
click at [290, 224] on span at bounding box center [279, 224] width 138 height 16
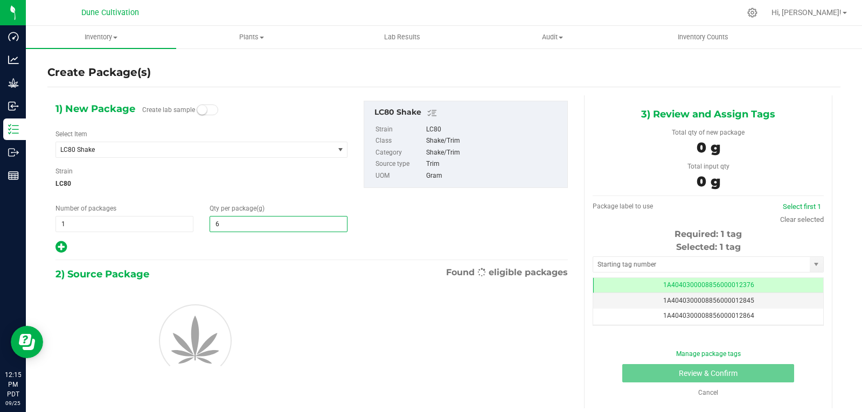
type input "67"
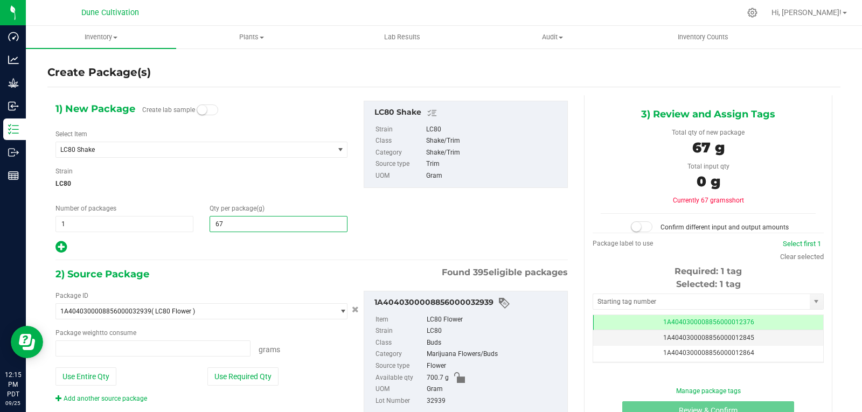
type input "0.0000 g"
click at [219, 223] on input "6768.59" at bounding box center [278, 224] width 137 height 15
type input "668.59"
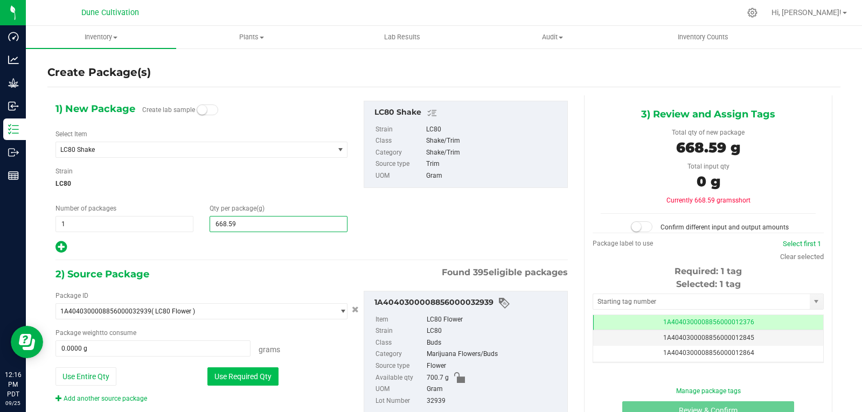
type input "668.5900"
click at [246, 369] on button "Use Required Qty" at bounding box center [242, 377] width 71 height 18
type input "668.5900 g"
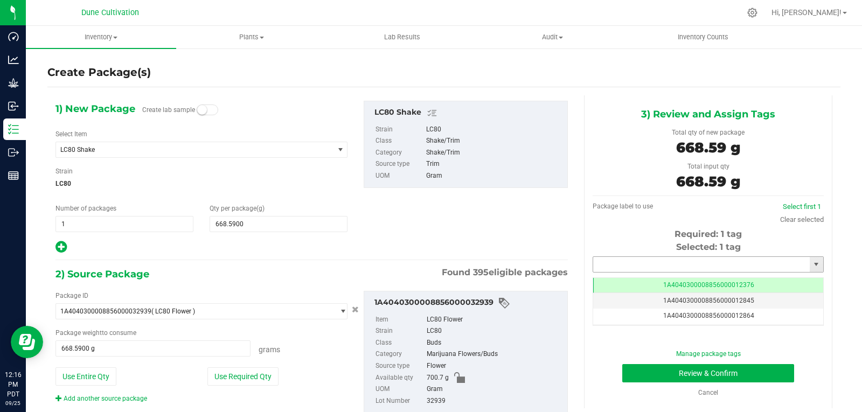
click at [620, 265] on input "text" at bounding box center [701, 264] width 217 height 15
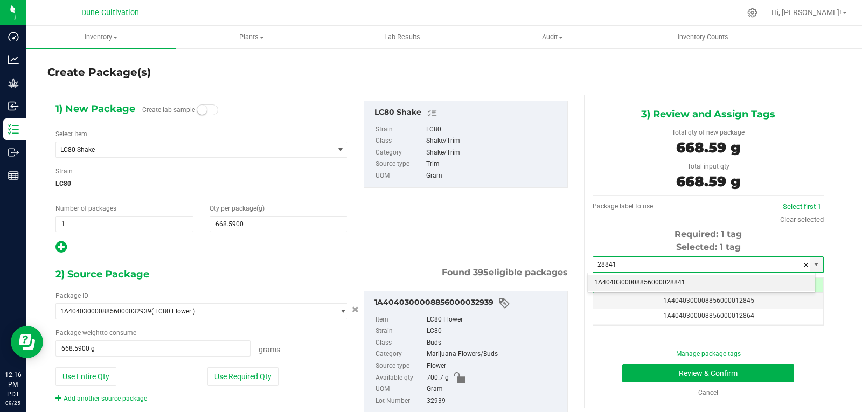
click at [620, 283] on li "1A4040300008856000028841" at bounding box center [701, 283] width 227 height 16
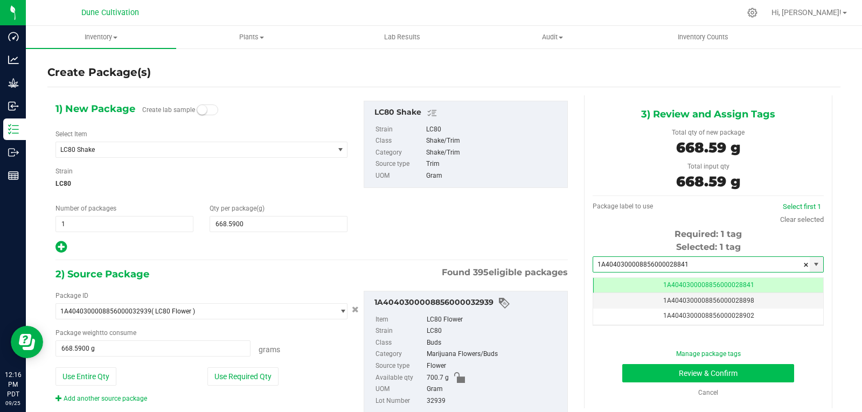
type input "1A4040300008856000028841"
click at [650, 373] on button "Review & Confirm" at bounding box center [708, 373] width 172 height 18
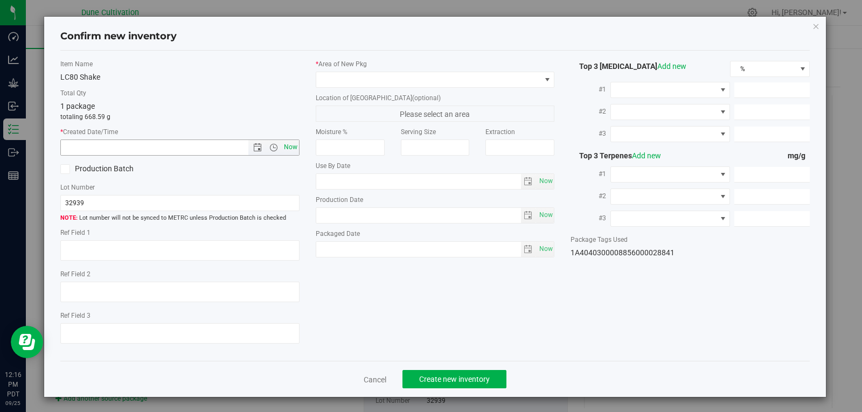
click at [282, 144] on span "Now" at bounding box center [290, 148] width 18 height 16
type input "[DATE] 12:16 PM"
click at [417, 87] on span at bounding box center [428, 79] width 225 height 15
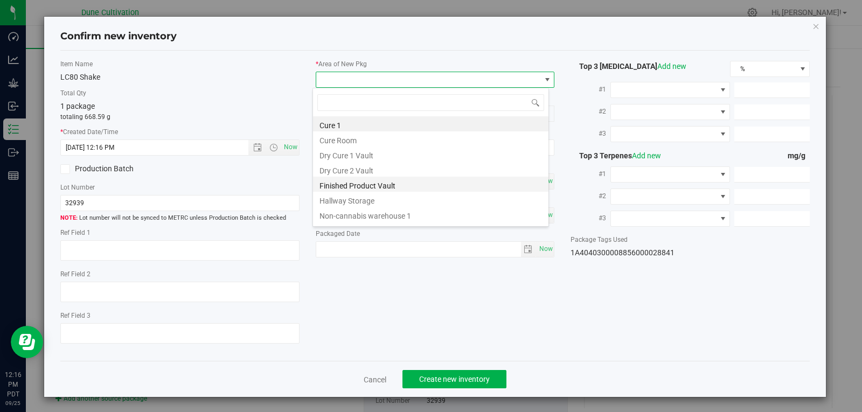
click at [398, 189] on li "Finished Product Vault" at bounding box center [430, 184] width 235 height 15
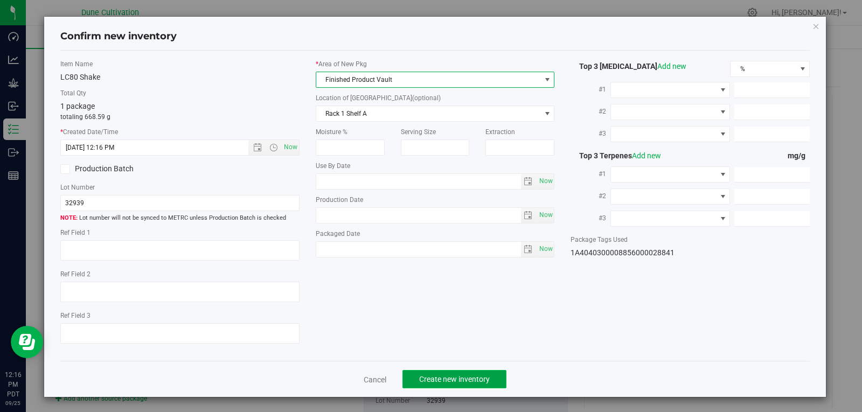
click at [450, 374] on button "Create new inventory" at bounding box center [455, 379] width 104 height 18
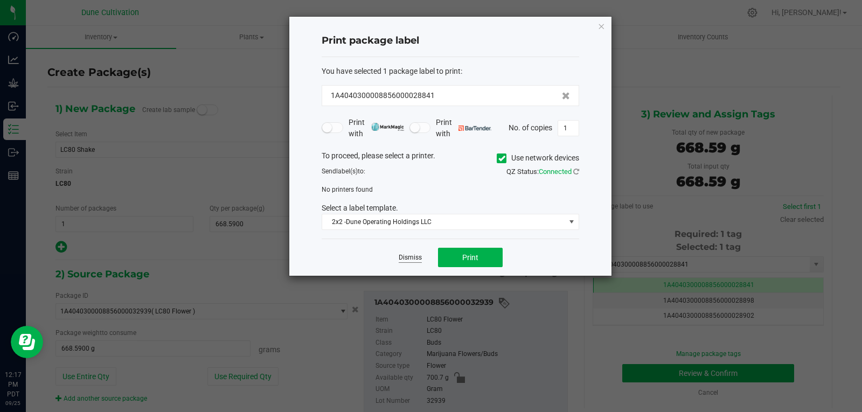
click at [400, 255] on link "Dismiss" at bounding box center [410, 257] width 23 height 9
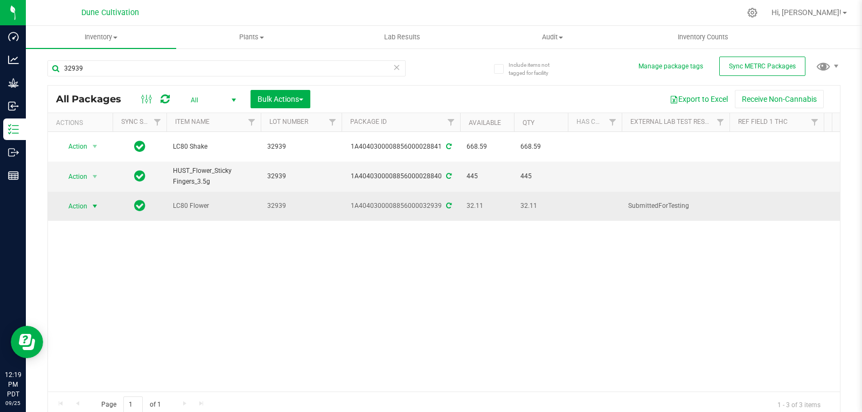
click at [92, 204] on span "select" at bounding box center [94, 206] width 13 height 15
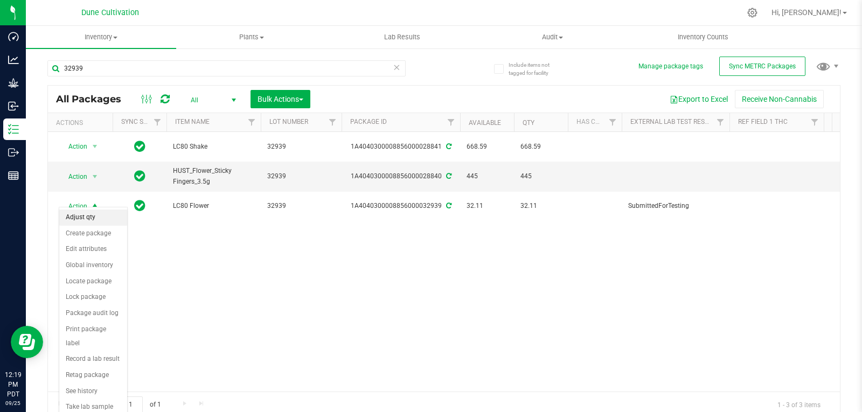
click at [79, 217] on li "Adjust qty" at bounding box center [93, 218] width 68 height 16
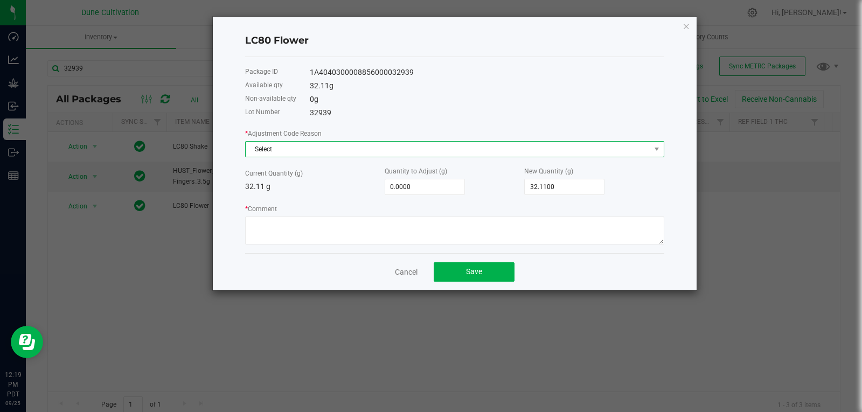
click at [327, 143] on span "Select" at bounding box center [448, 149] width 405 height 15
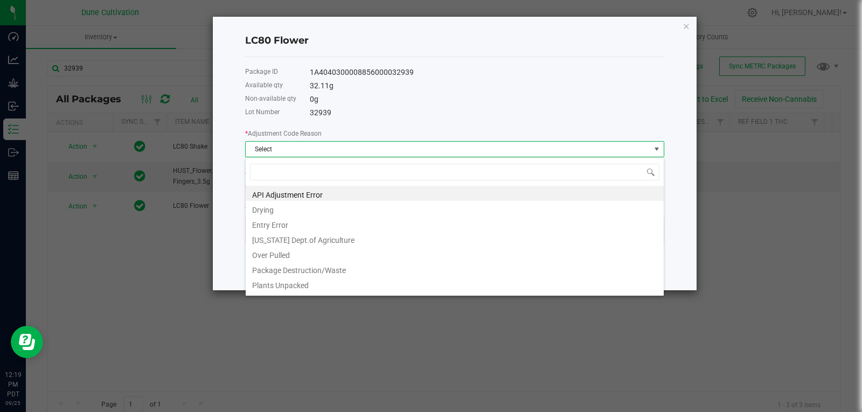
scroll to position [16, 419]
click at [304, 275] on li "Package Destruction/Waste" at bounding box center [455, 268] width 418 height 15
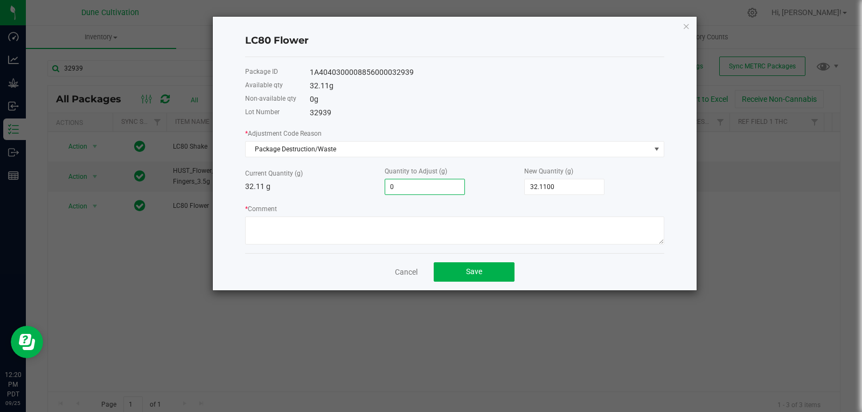
click at [450, 191] on input "0" at bounding box center [424, 186] width 79 height 15
type input "-4"
type input "28.1100"
type input "-4.07"
type input "28.0400"
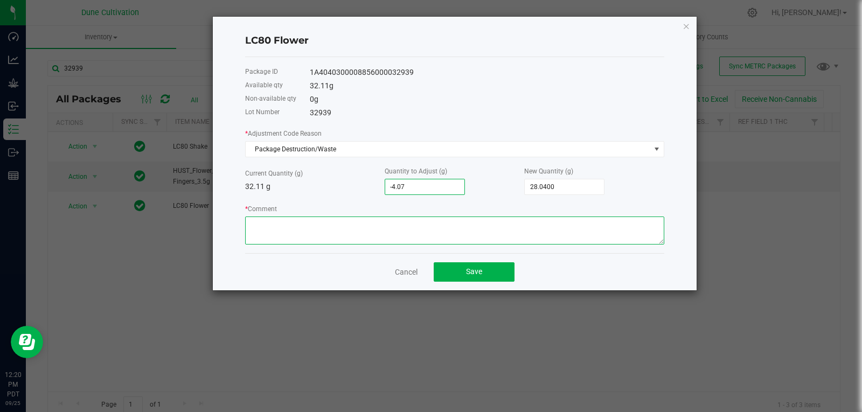
type input "-4.0700"
click at [430, 236] on textarea "* Comment" at bounding box center [454, 231] width 419 height 28
type textarea "Stem Waste"
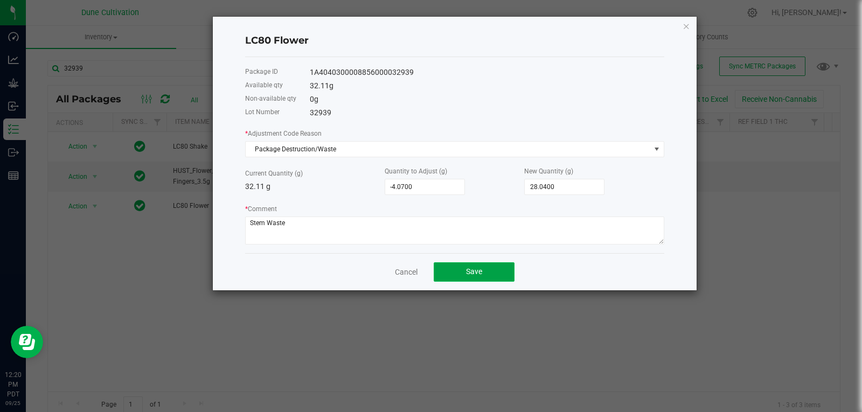
click at [462, 268] on button "Save" at bounding box center [474, 271] width 81 height 19
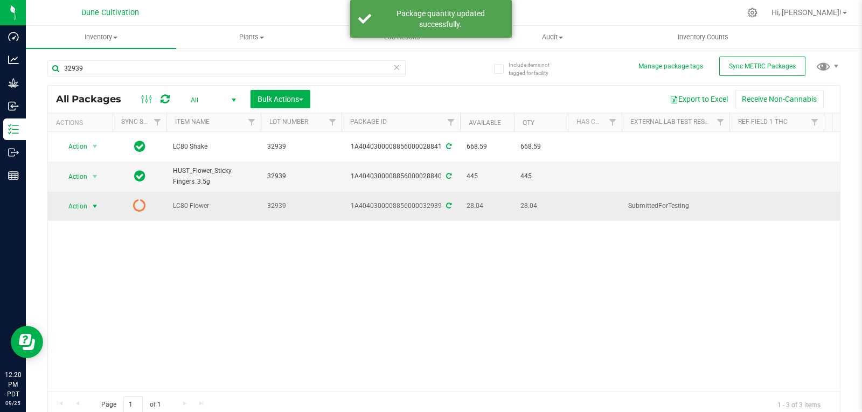
click at [81, 204] on span "Action" at bounding box center [73, 206] width 29 height 15
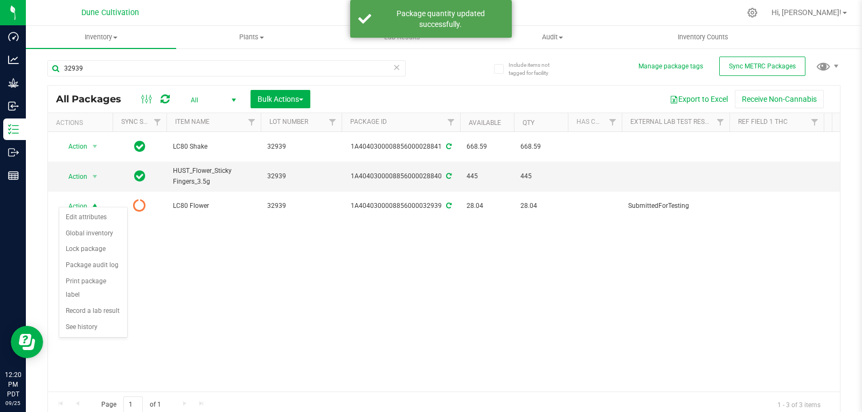
click at [204, 270] on div "Action Action Adjust qty Create package Edit attributes Global inventory Locate…" at bounding box center [444, 262] width 792 height 260
click at [163, 101] on icon at bounding box center [165, 99] width 9 height 11
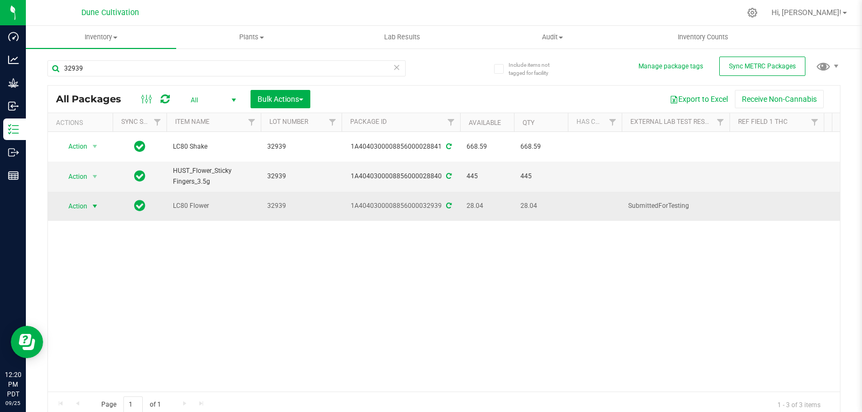
click at [87, 200] on span "Action" at bounding box center [73, 206] width 29 height 15
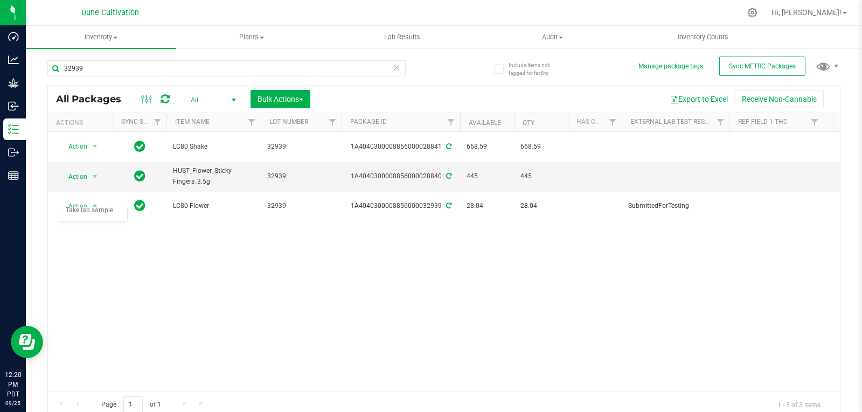
click at [205, 223] on div "Action Action Adjust qty Create package Edit attributes Global inventory Locate…" at bounding box center [444, 262] width 792 height 260
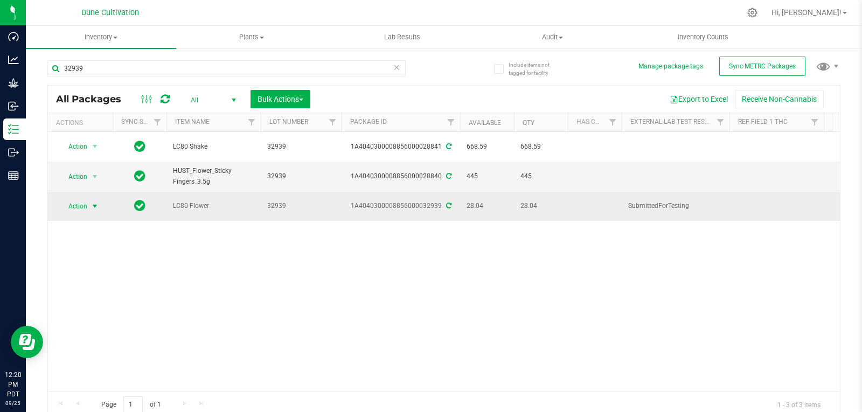
click at [95, 199] on span "select" at bounding box center [94, 206] width 13 height 15
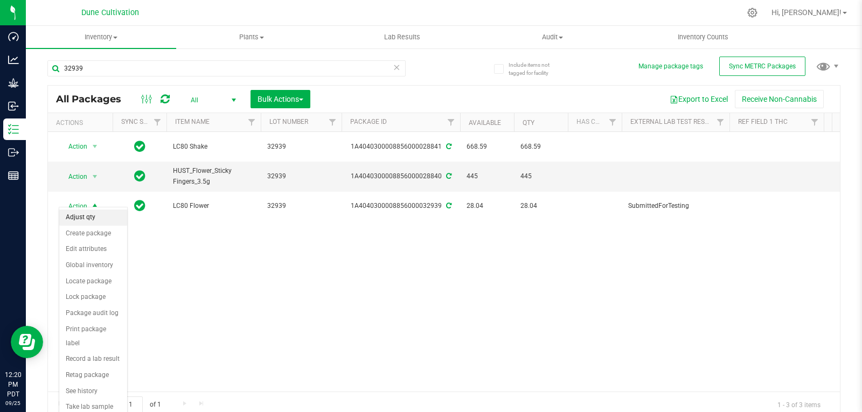
click at [98, 218] on li "Adjust qty" at bounding box center [93, 218] width 68 height 16
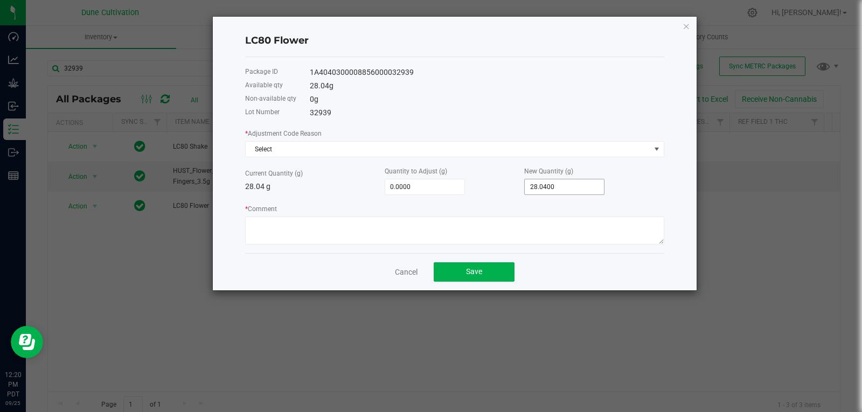
type input "28.04"
click at [560, 182] on input "28.04" at bounding box center [564, 186] width 79 height 15
type input "-28.0400"
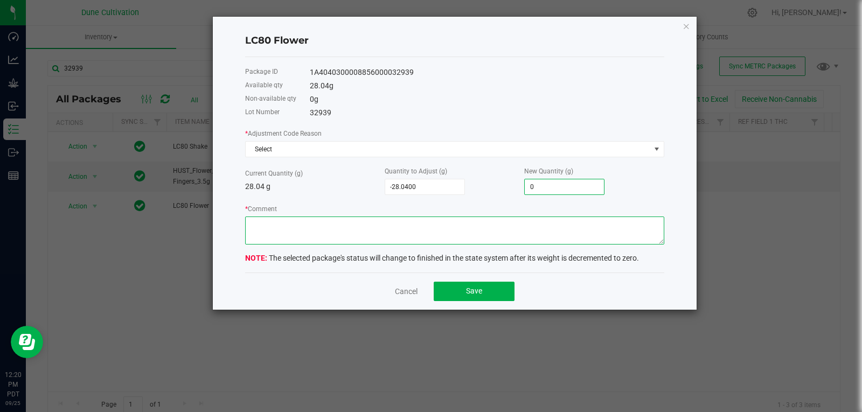
type input "0.0000"
click at [537, 227] on textarea "* Comment" at bounding box center [454, 231] width 419 height 28
type textarea "Scale Variance"
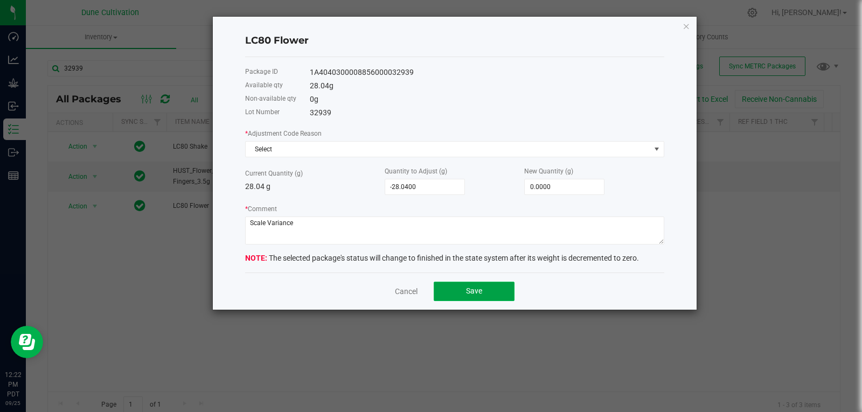
click at [484, 296] on button "Save" at bounding box center [474, 291] width 81 height 19
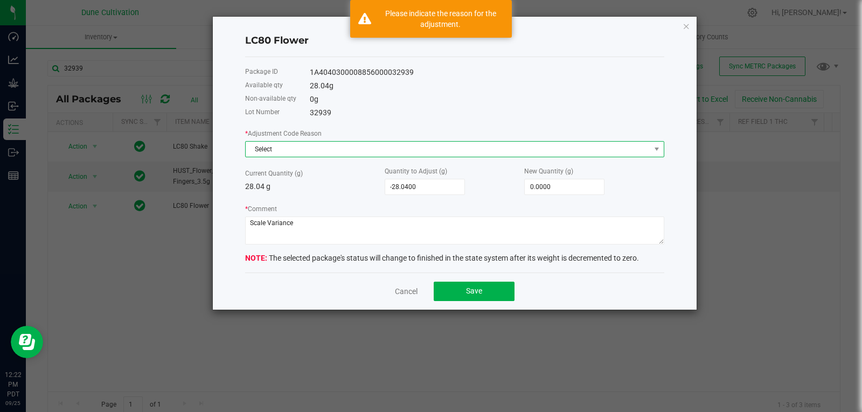
click at [349, 154] on span "Select" at bounding box center [448, 149] width 405 height 15
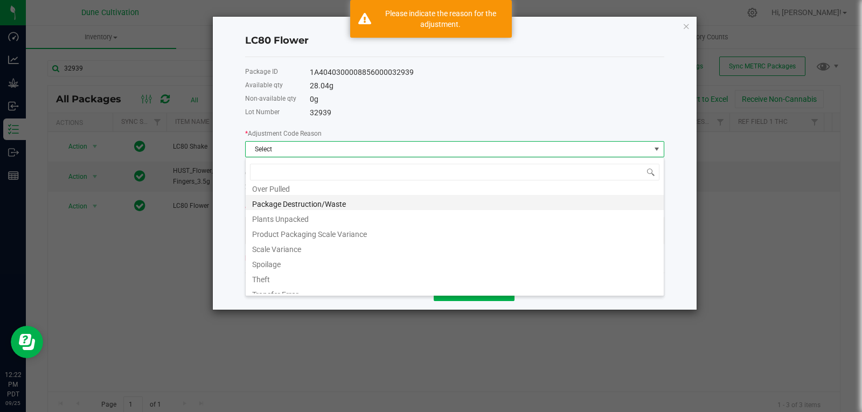
scroll to position [67, 0]
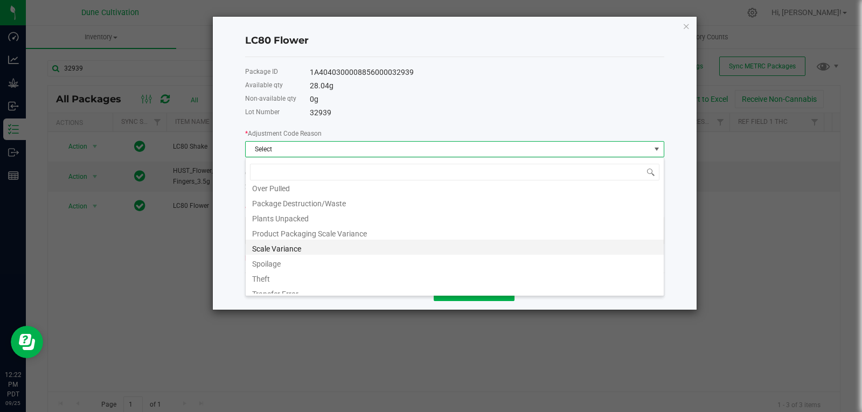
click at [317, 251] on li "Scale Variance" at bounding box center [455, 247] width 418 height 15
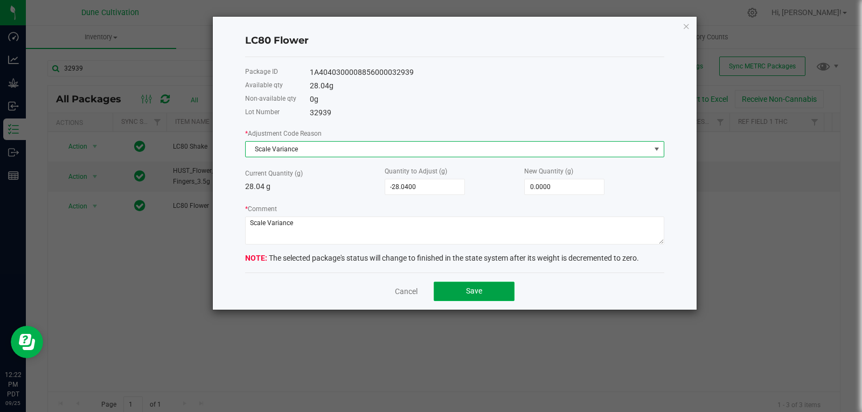
click at [474, 287] on span "Save" at bounding box center [474, 291] width 16 height 9
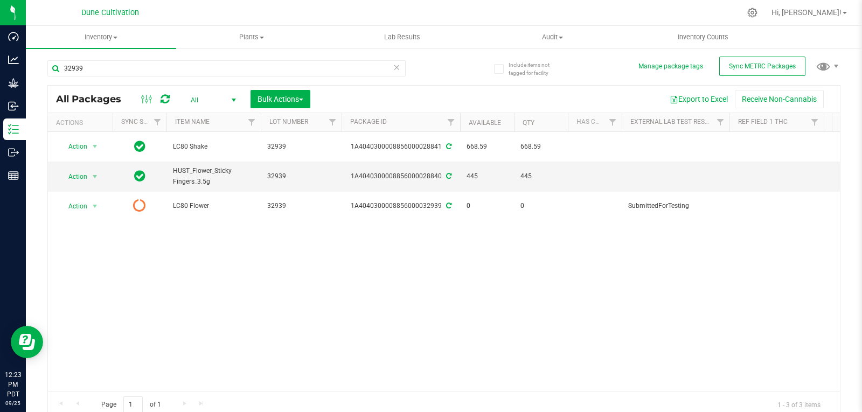
click at [474, 287] on div "Action Action Adjust qty Create package Edit attributes Global inventory Locate…" at bounding box center [444, 262] width 792 height 260
click at [163, 97] on icon at bounding box center [165, 99] width 9 height 11
click at [152, 65] on input "32939" at bounding box center [226, 68] width 358 height 16
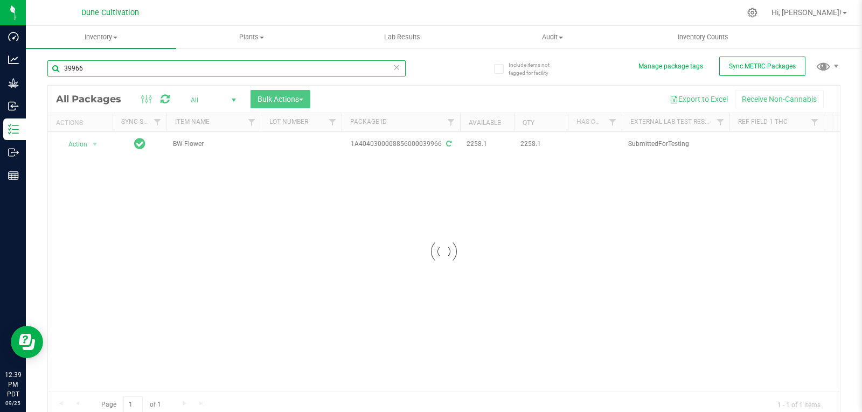
type input "39966"
click at [266, 252] on div at bounding box center [444, 252] width 792 height 332
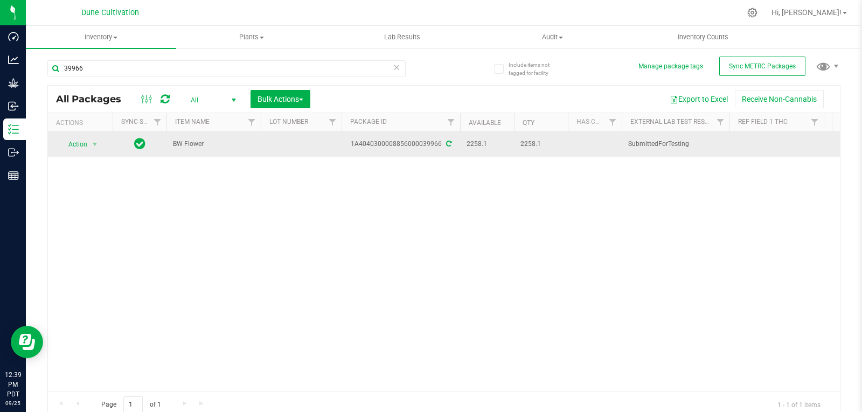
click at [282, 142] on td at bounding box center [301, 144] width 81 height 25
type input "39966"
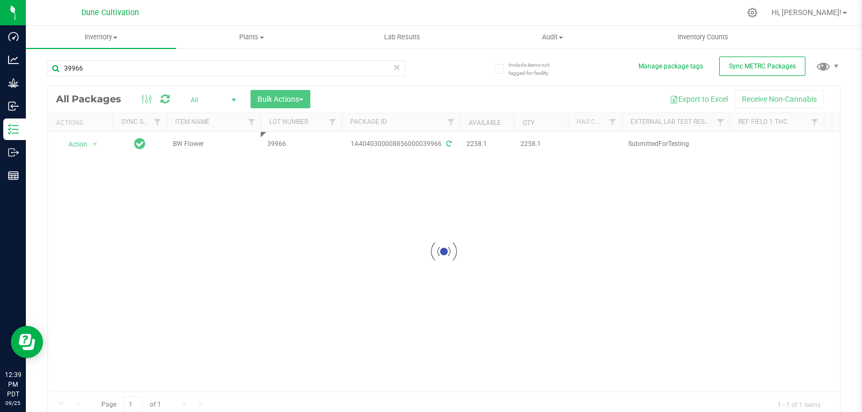
click at [279, 207] on div "Loading... All Packages All Active Only Lab Samples Locked All External Interna…" at bounding box center [443, 251] width 793 height 333
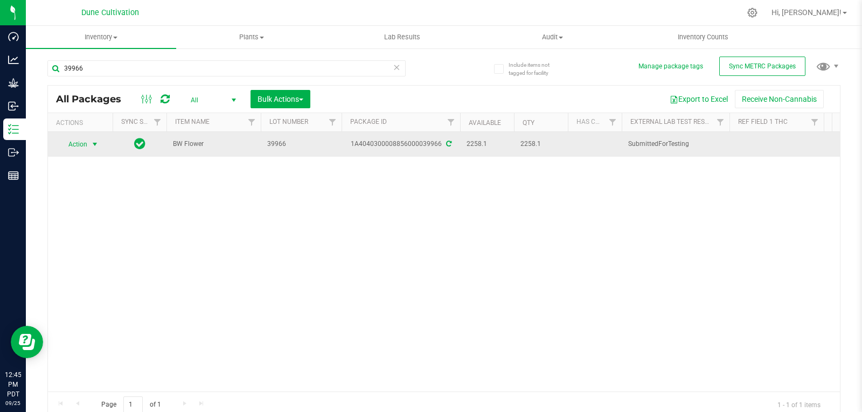
click at [96, 142] on span "select" at bounding box center [95, 144] width 9 height 9
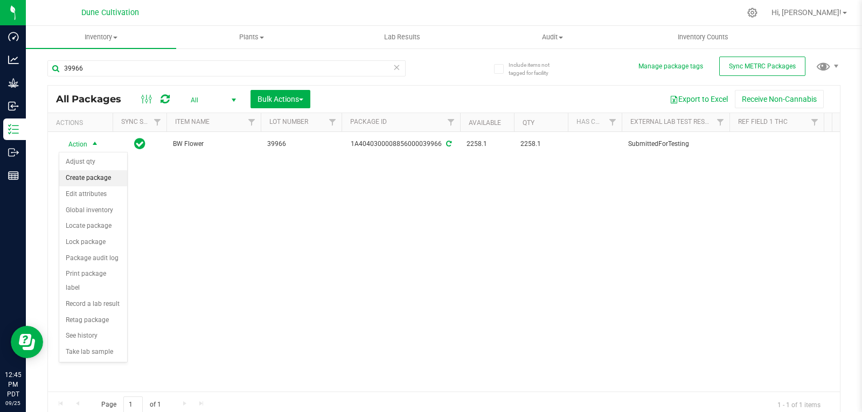
click at [107, 176] on li "Create package" at bounding box center [93, 178] width 68 height 16
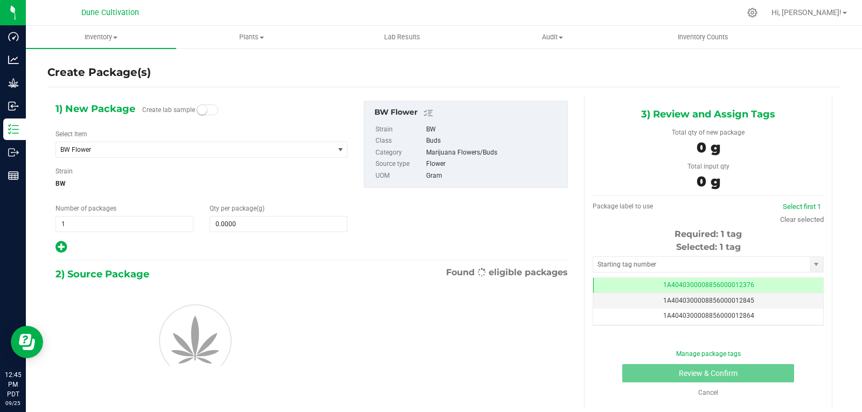
scroll to position [0, -1]
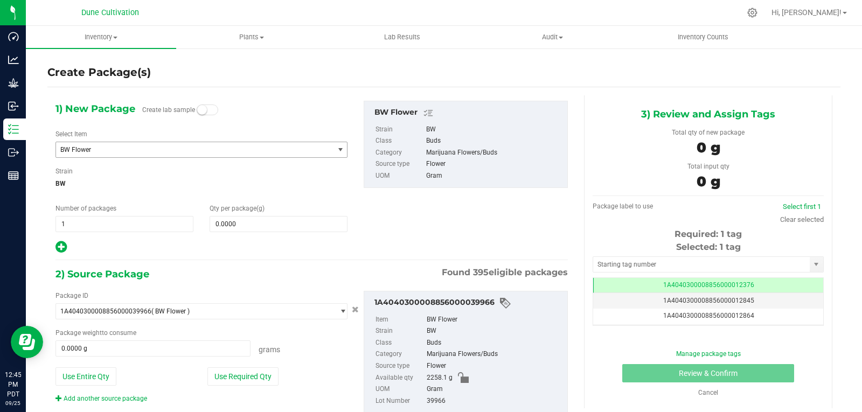
click at [190, 152] on span "BW Flower" at bounding box center [189, 150] width 258 height 8
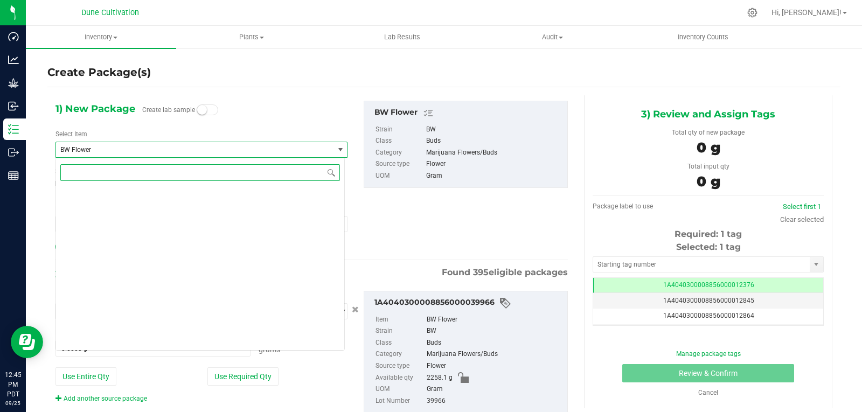
scroll to position [5794, 0]
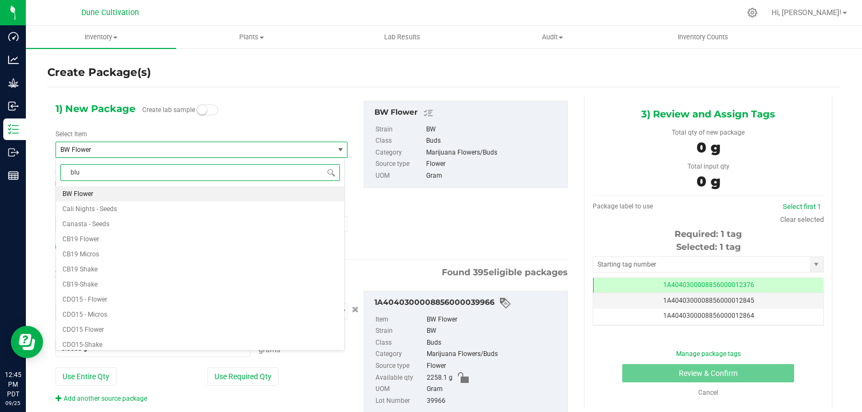
type input "blue"
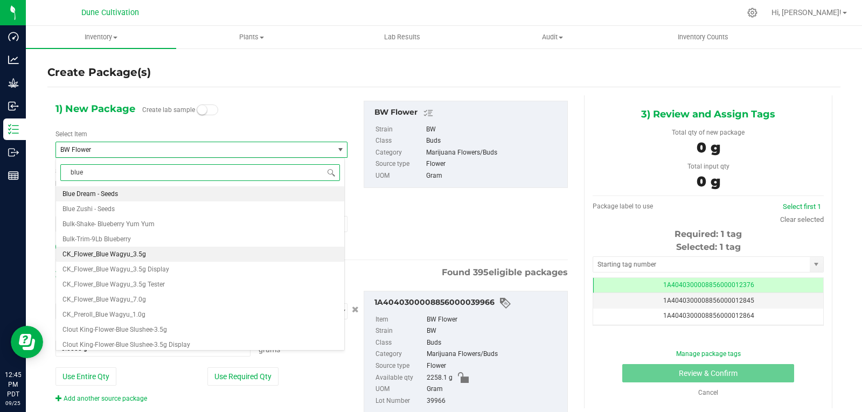
click at [163, 256] on li "CK_Flower_Blue Wagyu_3.5g" at bounding box center [200, 254] width 288 height 15
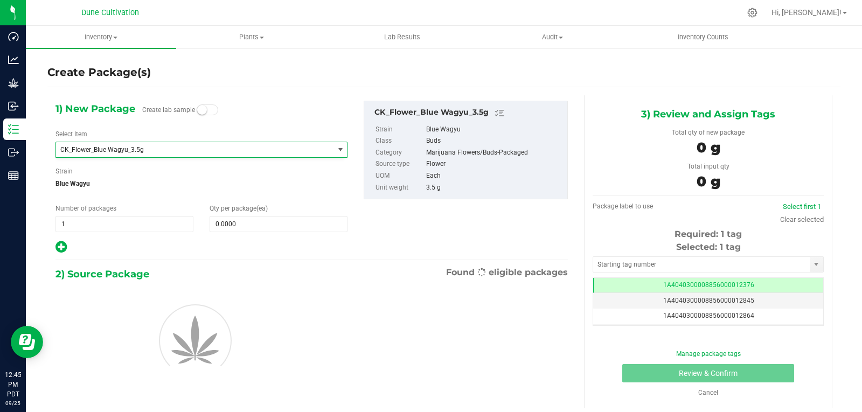
type input "0"
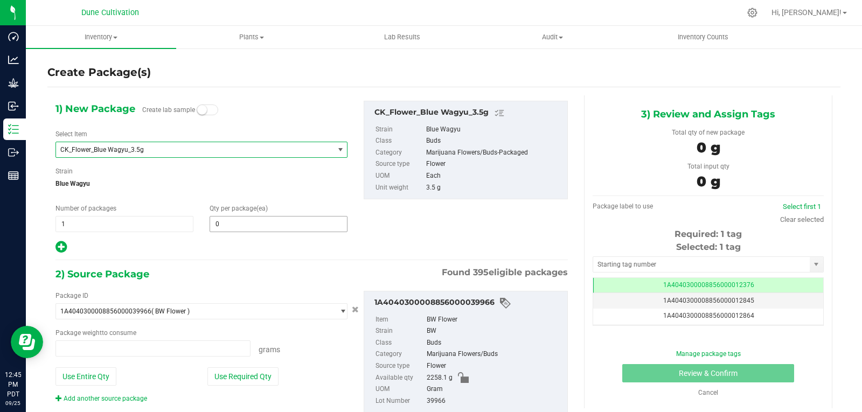
type input "0.0000 g"
click at [258, 222] on span at bounding box center [279, 224] width 138 height 16
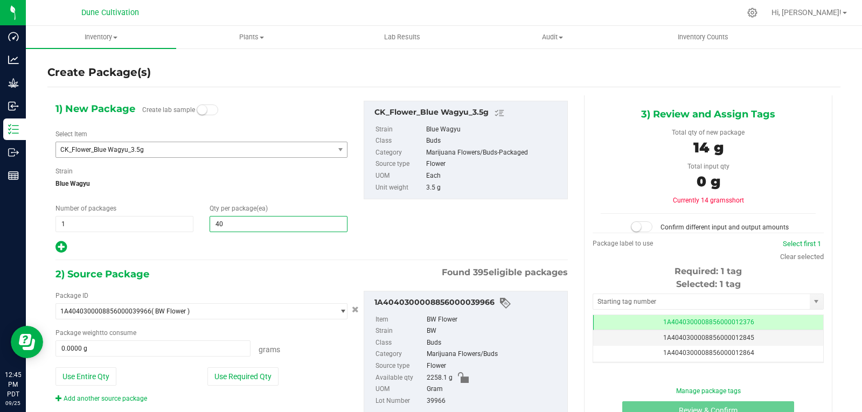
type input "400"
click at [231, 379] on button "Use Required Qty" at bounding box center [242, 377] width 71 height 18
type input "1400.0000 g"
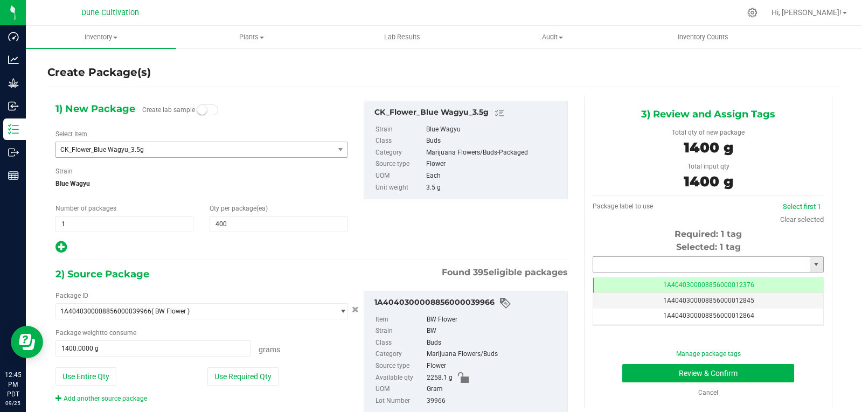
click at [628, 263] on input "text" at bounding box center [701, 264] width 217 height 15
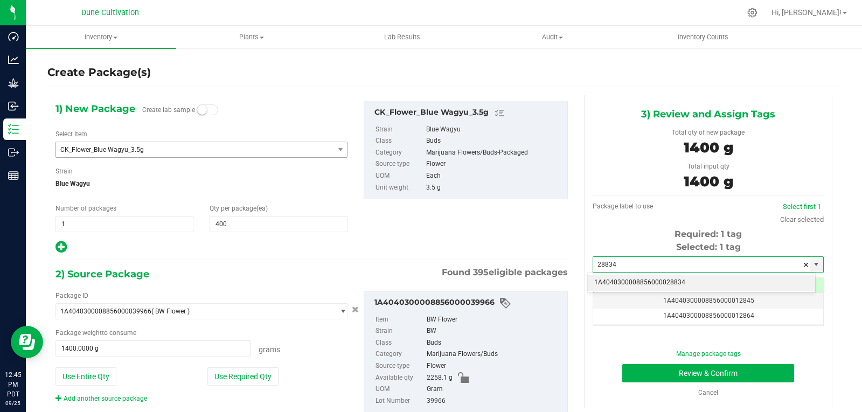
click at [628, 278] on li "1A4040300008856000028834" at bounding box center [701, 283] width 227 height 16
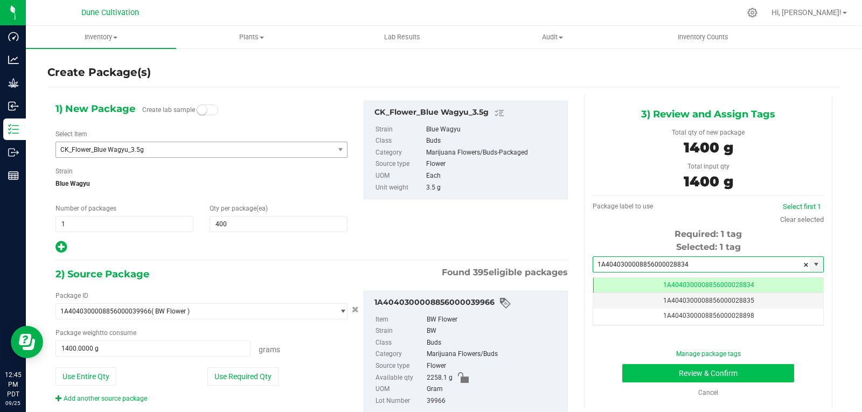
type input "1A4040300008856000028834"
click at [640, 372] on button "Review & Confirm" at bounding box center [708, 373] width 172 height 18
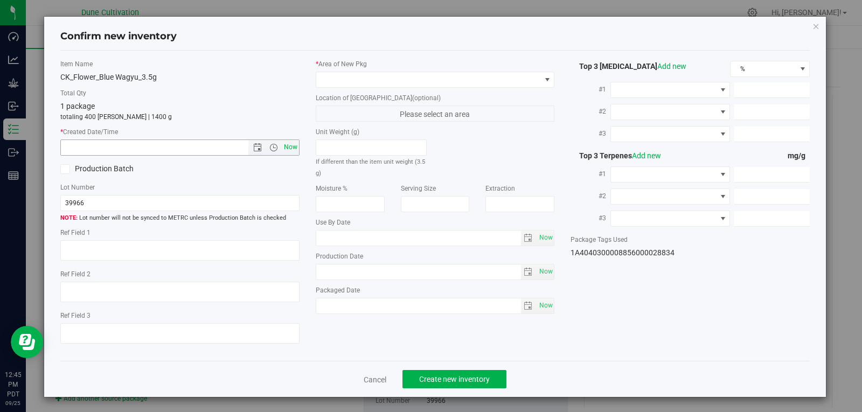
click at [290, 142] on span "Now" at bounding box center [290, 148] width 18 height 16
type input "[DATE] 12:45 PM"
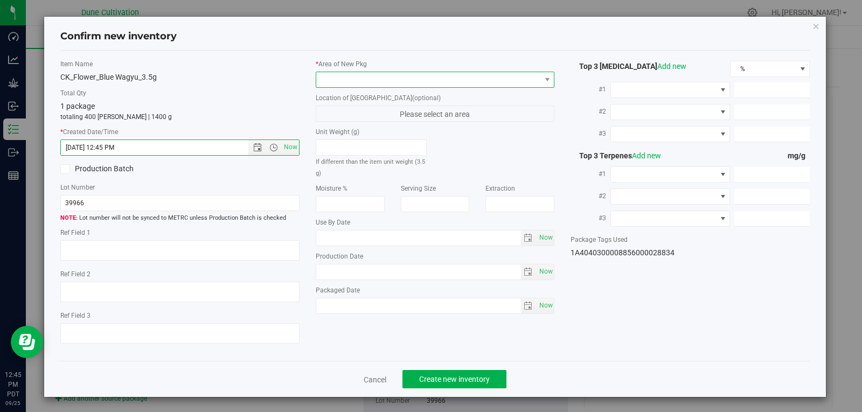
click at [391, 72] on span at bounding box center [435, 80] width 239 height 16
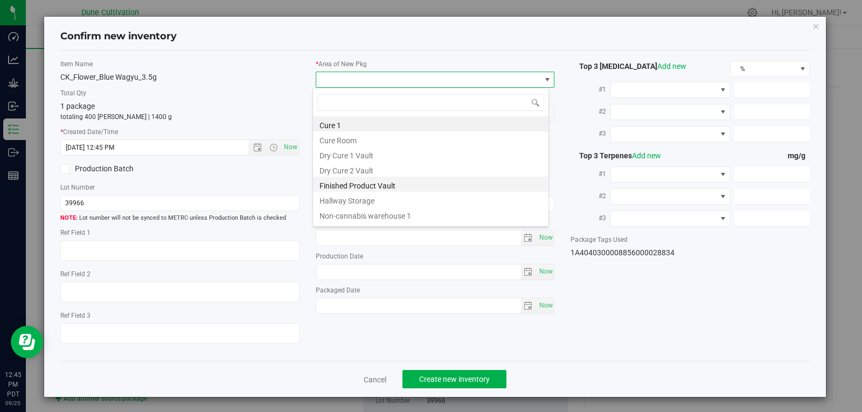
click at [369, 186] on li "Finished Product Vault" at bounding box center [430, 184] width 235 height 15
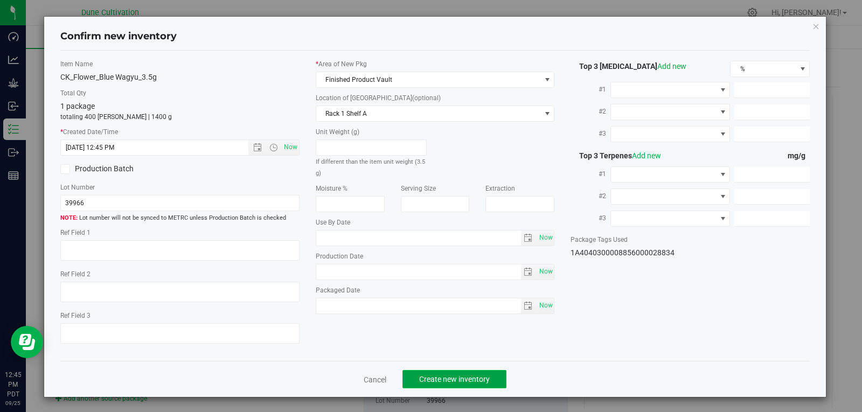
click at [425, 377] on span "Create new inventory" at bounding box center [454, 379] width 71 height 9
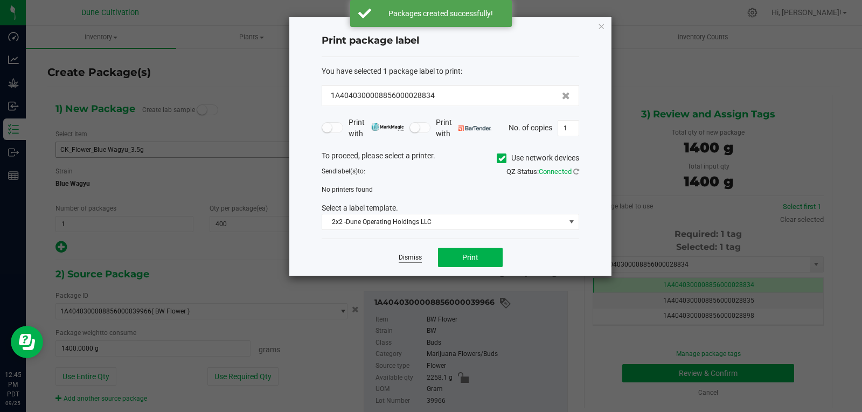
click at [404, 254] on link "Dismiss" at bounding box center [410, 257] width 23 height 9
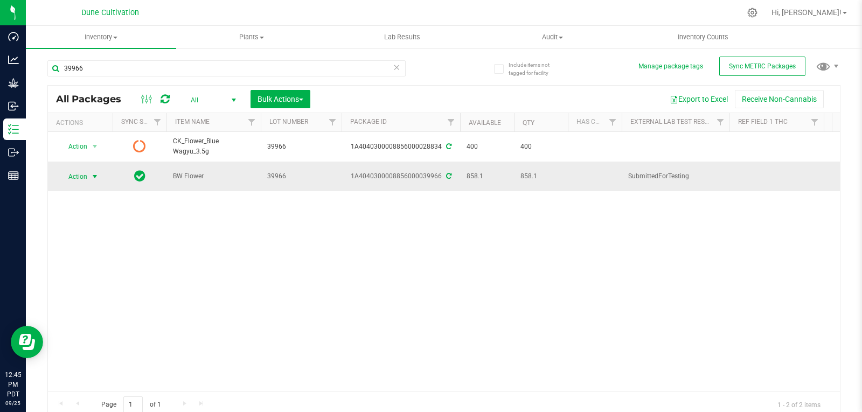
click at [87, 181] on span "Action" at bounding box center [73, 176] width 29 height 15
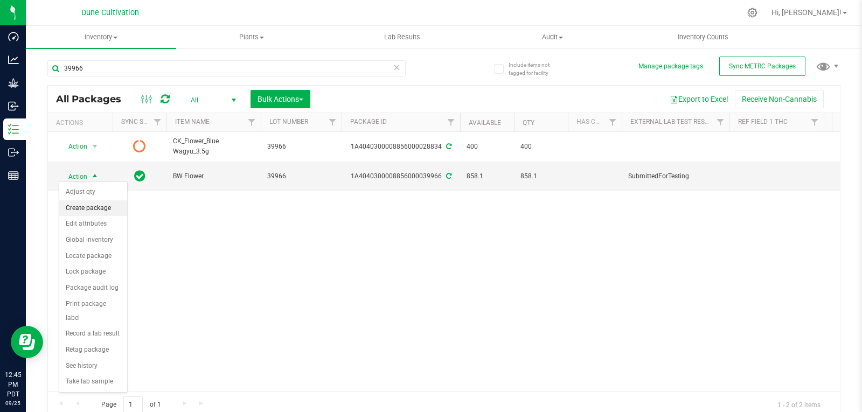
click at [106, 211] on li "Create package" at bounding box center [93, 208] width 68 height 16
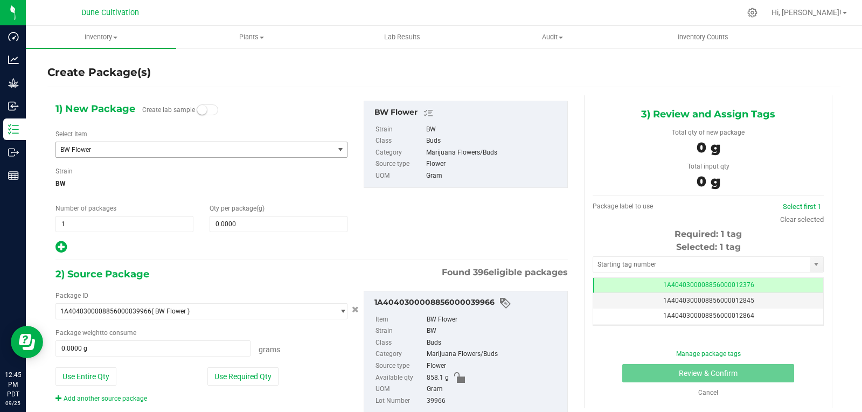
click at [114, 148] on span "BW Flower" at bounding box center [189, 150] width 258 height 8
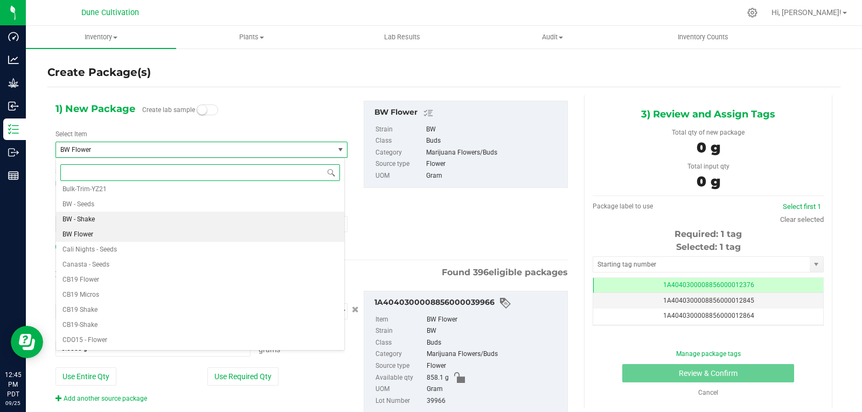
click at [95, 218] on li "BW - Shake" at bounding box center [200, 219] width 288 height 15
type input "0.0000"
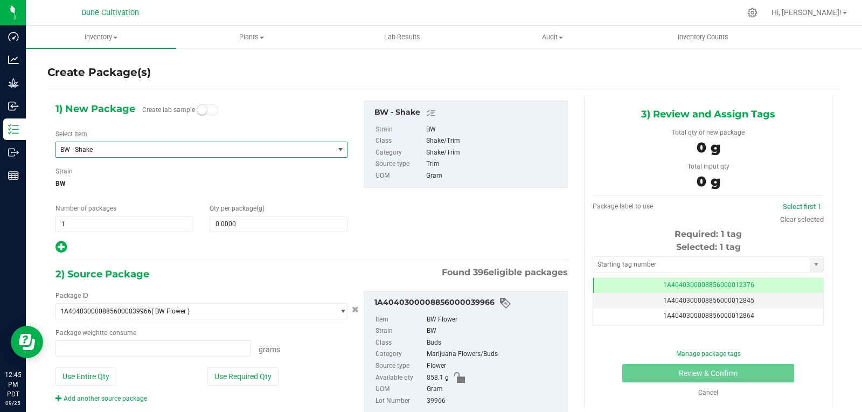
type input "0.0000 g"
click at [248, 230] on span "0.0000 0" at bounding box center [279, 224] width 138 height 16
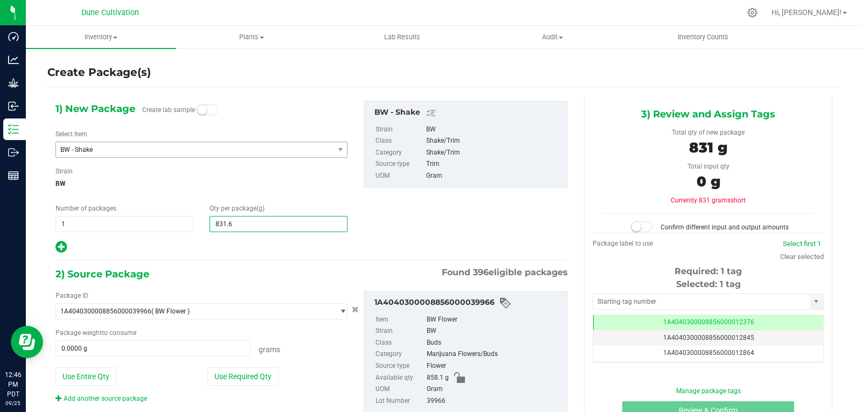
type input "831.61"
type input "831.6100"
click at [249, 371] on button "Use Required Qty" at bounding box center [242, 377] width 71 height 18
type input "831.6100 g"
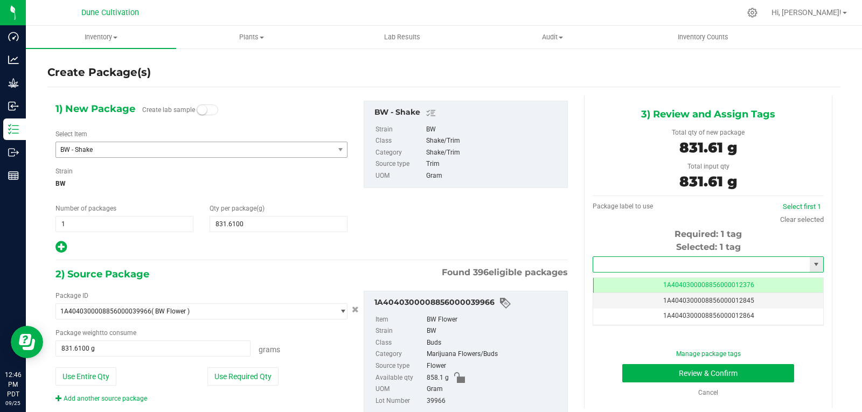
click at [656, 266] on input "text" at bounding box center [701, 264] width 217 height 15
click at [647, 283] on li "1A4040300008856000028835" at bounding box center [701, 283] width 227 height 16
type input "1A4040300008856000028835"
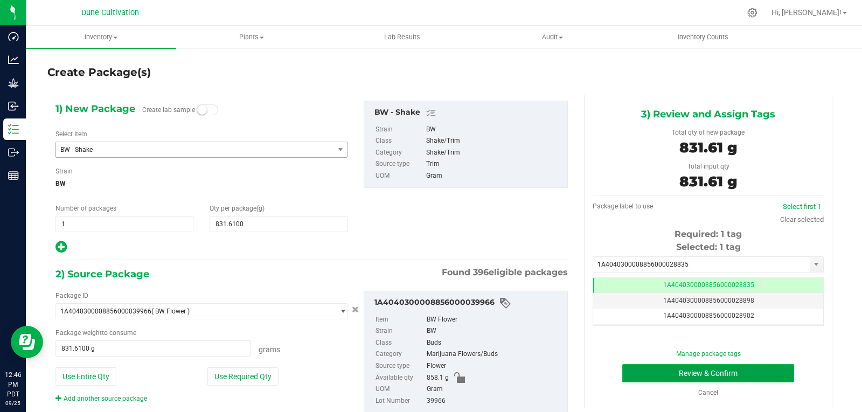
click at [631, 373] on button "Review & Confirm" at bounding box center [708, 373] width 172 height 18
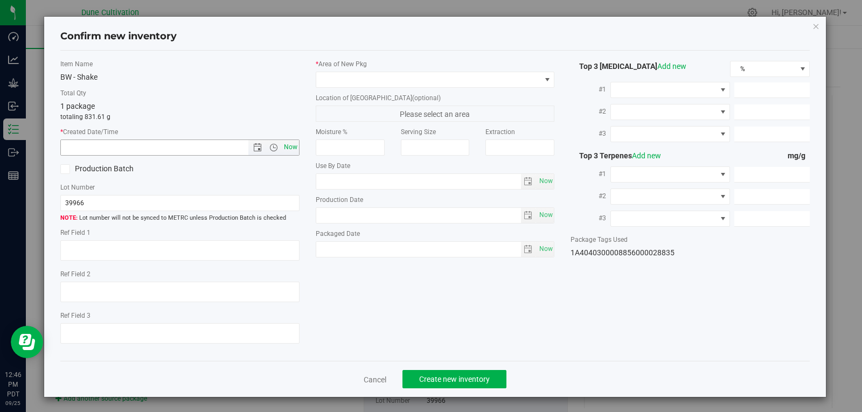
click at [281, 148] on span "Now" at bounding box center [290, 148] width 18 height 16
type input "[DATE] 12:46 PM"
click at [342, 88] on div "* Area of [GEOGRAPHIC_DATA] Location of [GEOGRAPHIC_DATA] (optional) Please sel…" at bounding box center [435, 161] width 255 height 204
click at [342, 87] on span at bounding box center [435, 80] width 239 height 16
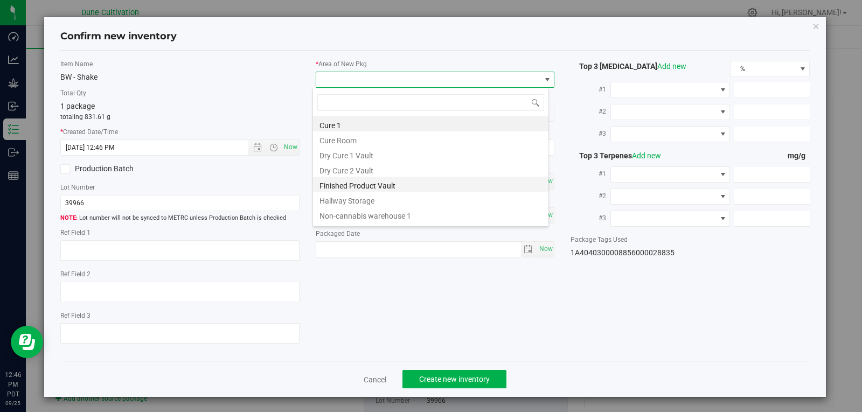
click at [360, 185] on li "Finished Product Vault" at bounding box center [430, 184] width 235 height 15
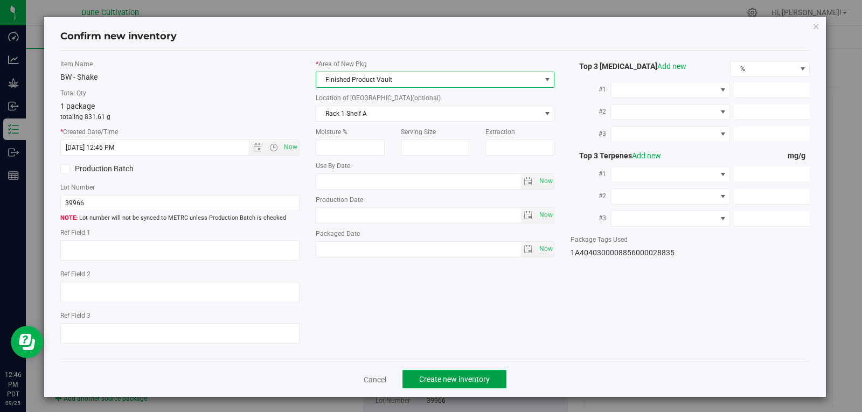
click at [455, 375] on span "Create new inventory" at bounding box center [454, 379] width 71 height 9
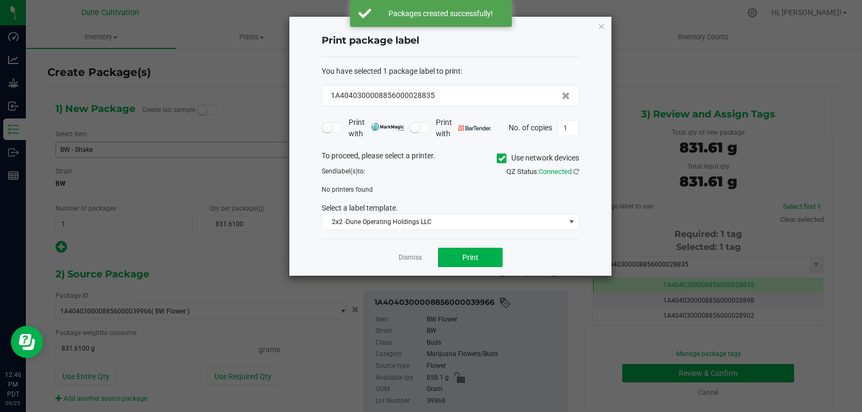
click at [419, 251] on div "Dismiss Print" at bounding box center [451, 257] width 258 height 37
click at [415, 258] on link "Dismiss" at bounding box center [410, 257] width 23 height 9
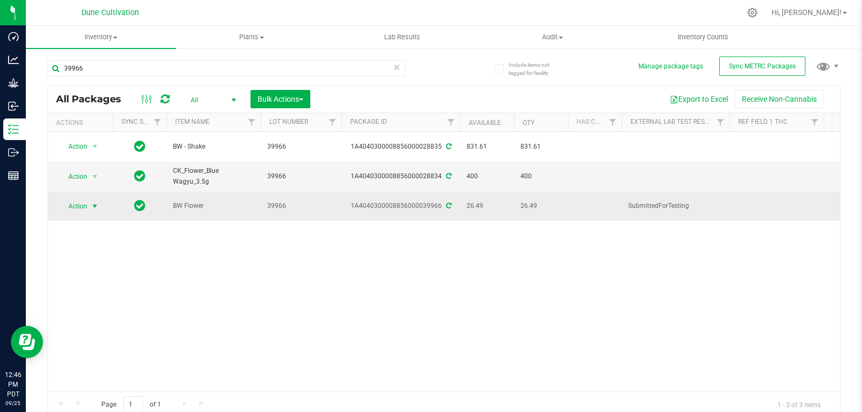
click at [89, 205] on span "select" at bounding box center [94, 206] width 13 height 15
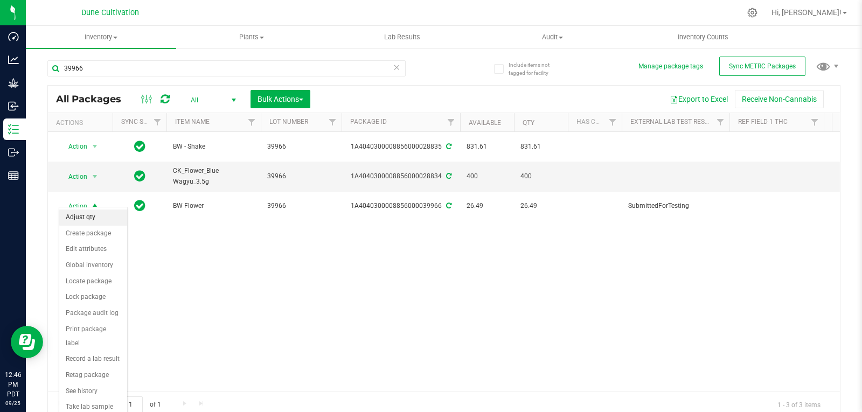
click at [98, 219] on li "Adjust qty" at bounding box center [93, 218] width 68 height 16
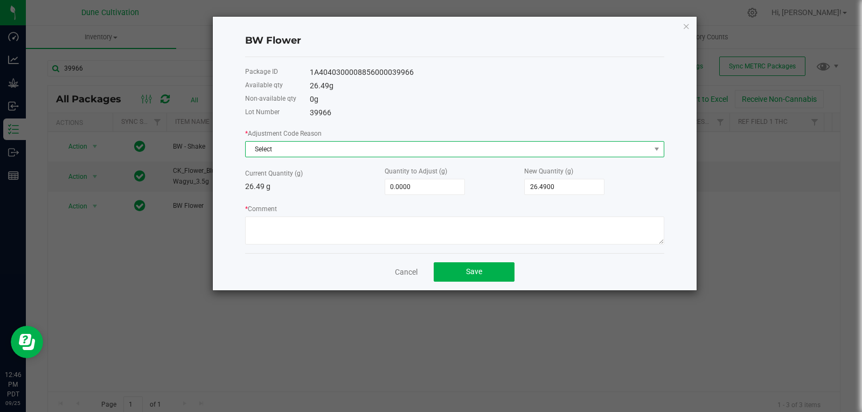
click at [392, 146] on span "Select" at bounding box center [448, 149] width 405 height 15
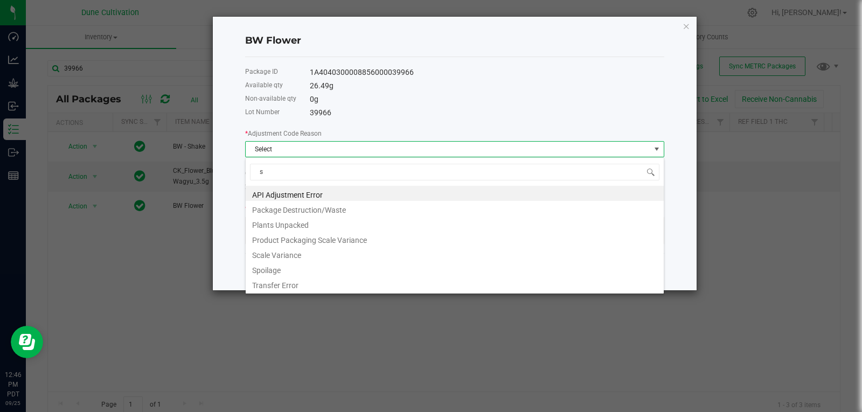
type input "sc"
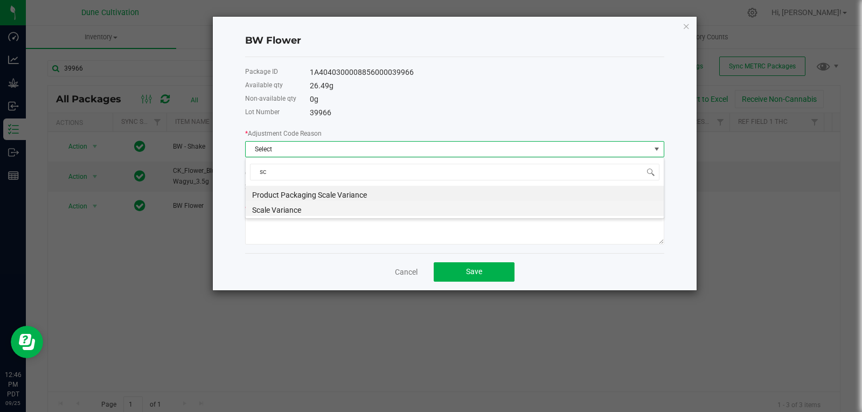
click at [346, 206] on li "Scale Variance" at bounding box center [455, 208] width 418 height 15
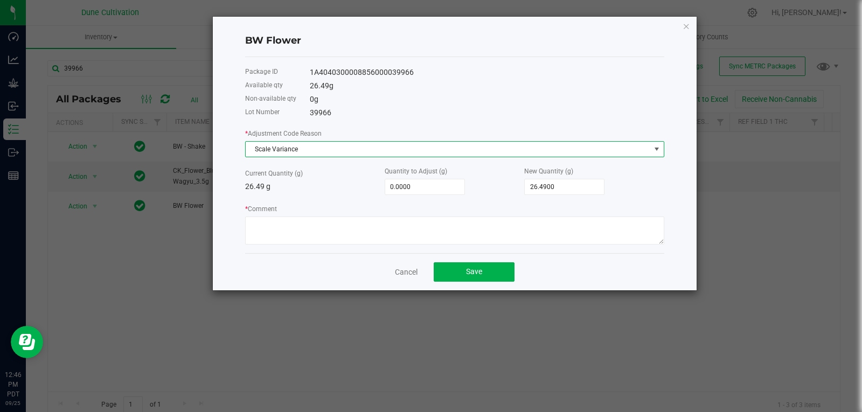
click at [550, 196] on div "* Adjustment Code Reason Scale Variance Current Quantity (g) 26.49 g Quantity t…" at bounding box center [454, 186] width 419 height 117
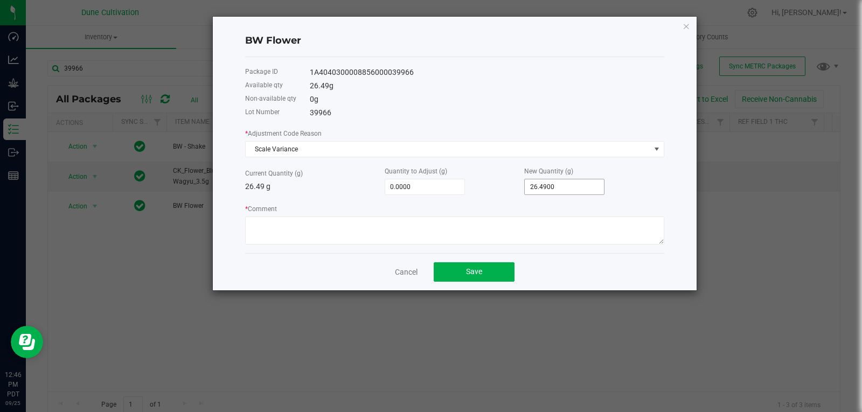
type input "26.49"
click at [557, 188] on input "26.49" at bounding box center [564, 186] width 79 height 15
type input "-26.4900"
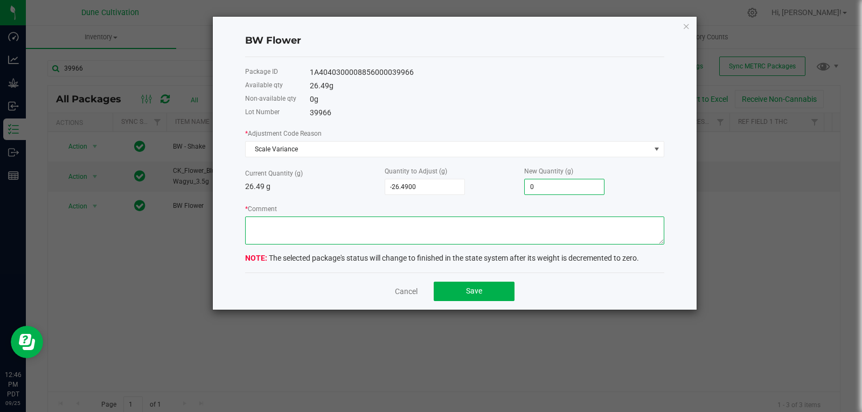
type input "0.0000"
click at [537, 217] on textarea "* Comment" at bounding box center [454, 231] width 419 height 28
type textarea "Scale Variance"
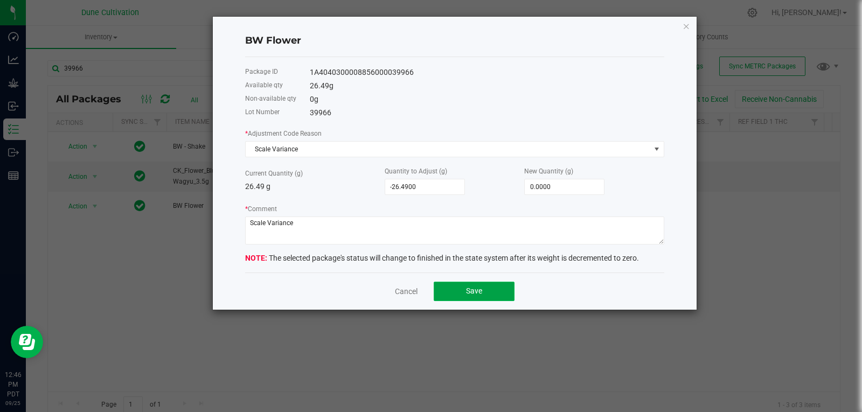
click at [482, 289] on span "Save" at bounding box center [474, 291] width 16 height 9
